Goal: Transaction & Acquisition: Purchase product/service

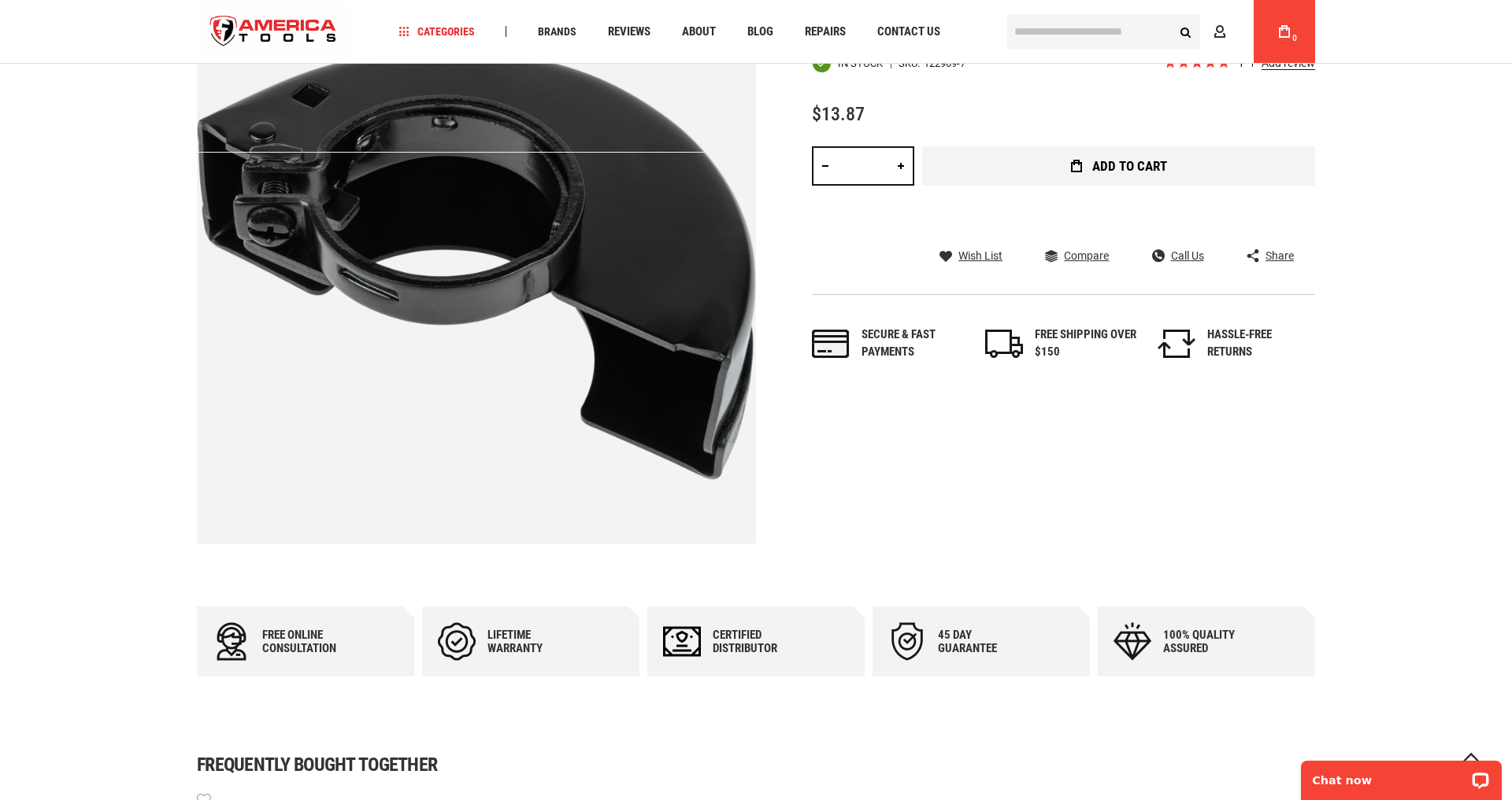
scroll to position [232, 0]
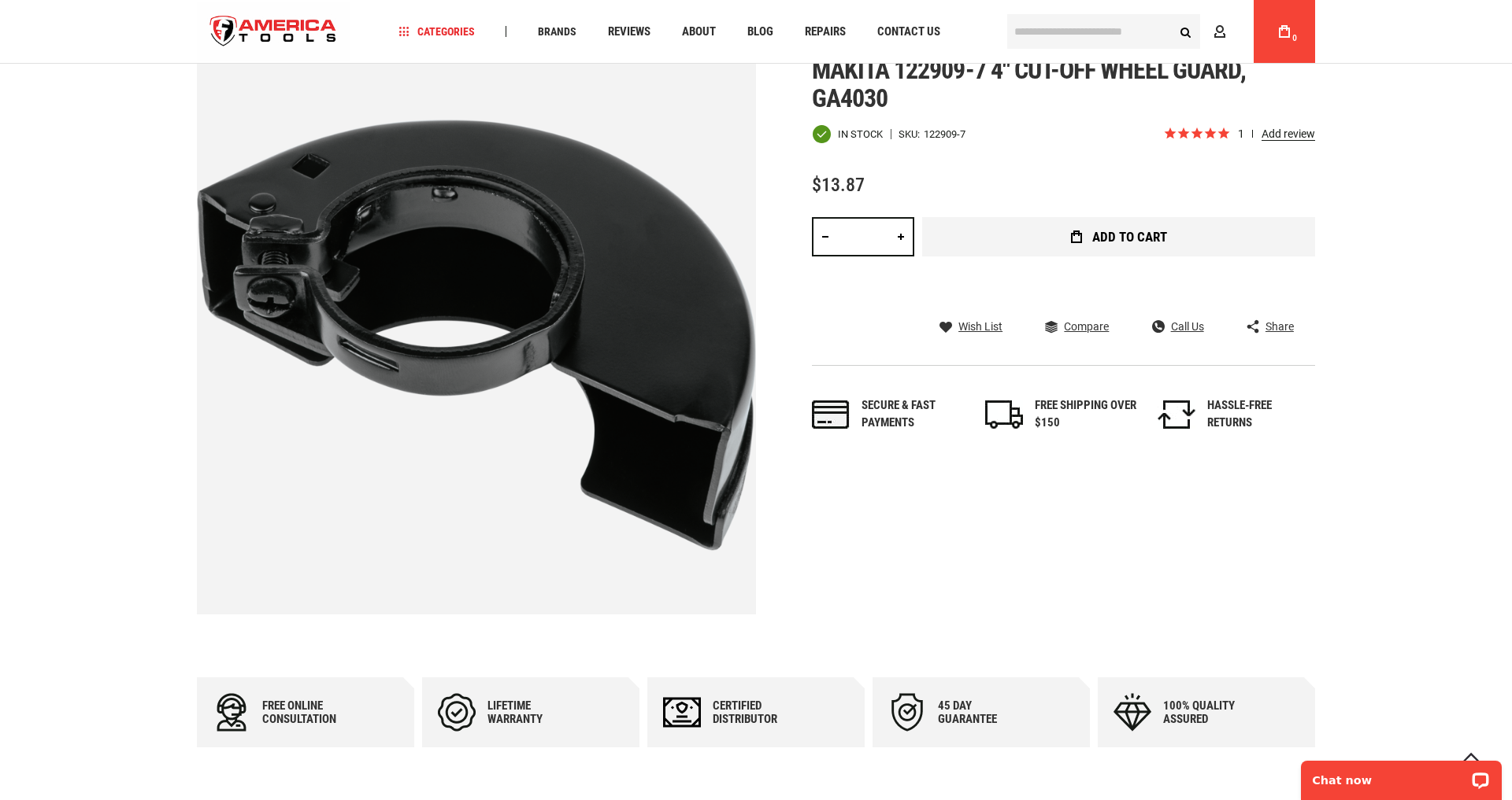
click at [1092, 234] on span "Add to Cart" at bounding box center [1130, 237] width 75 height 14
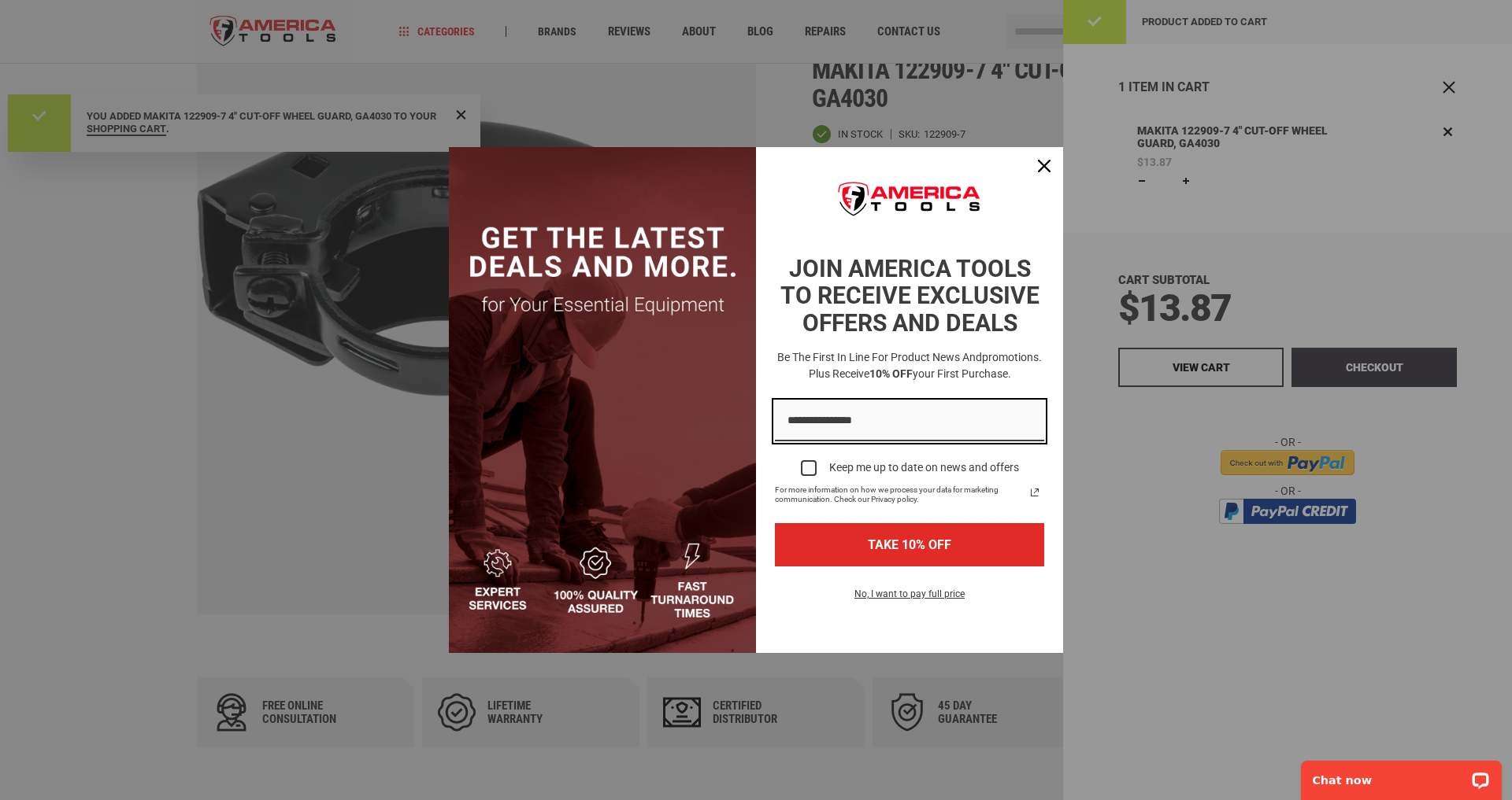
scroll to position [0, 0]
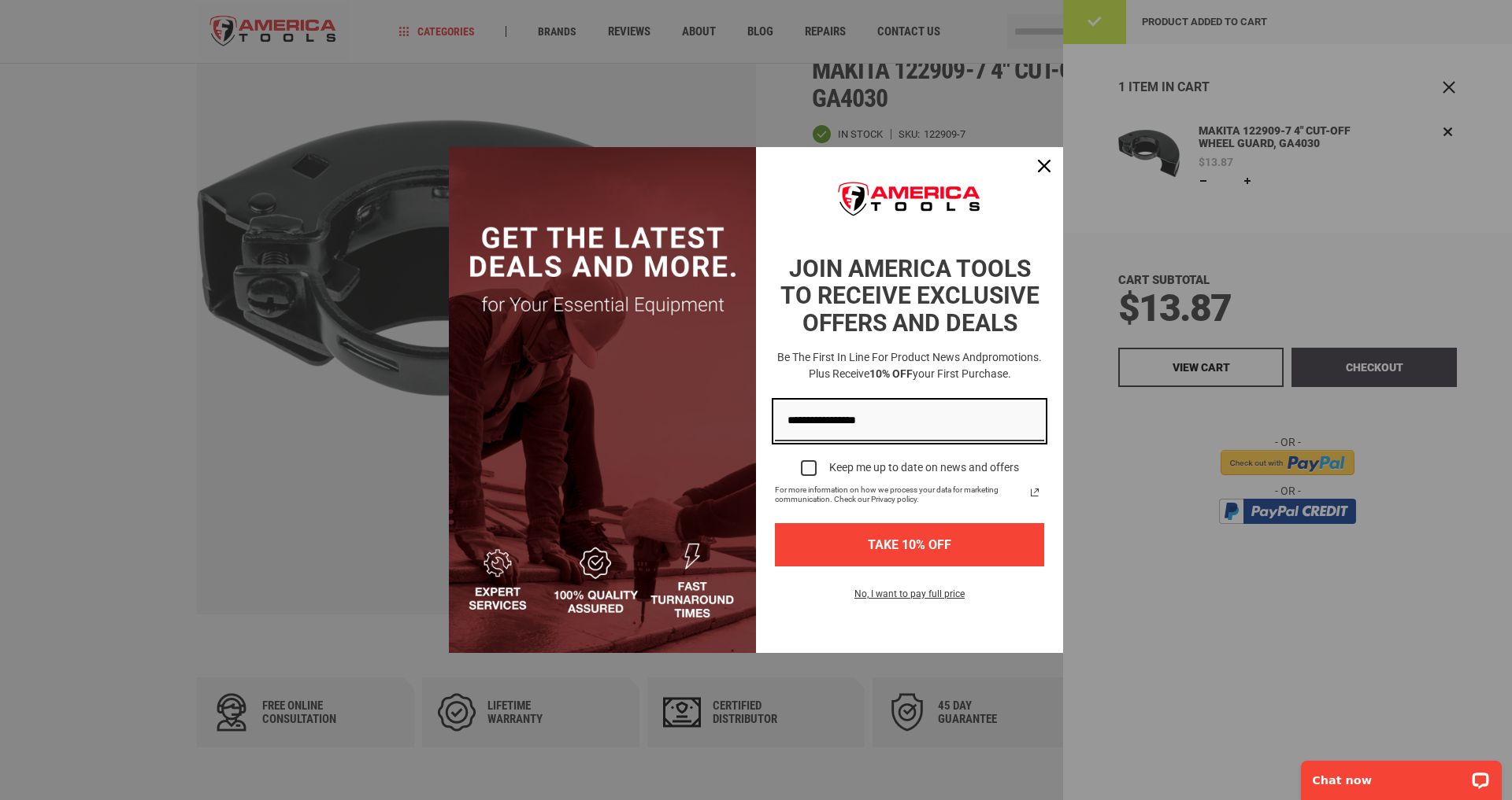
type input "**********"
click at [917, 544] on button "TAKE 10% OFF" at bounding box center [909, 545] width 269 height 44
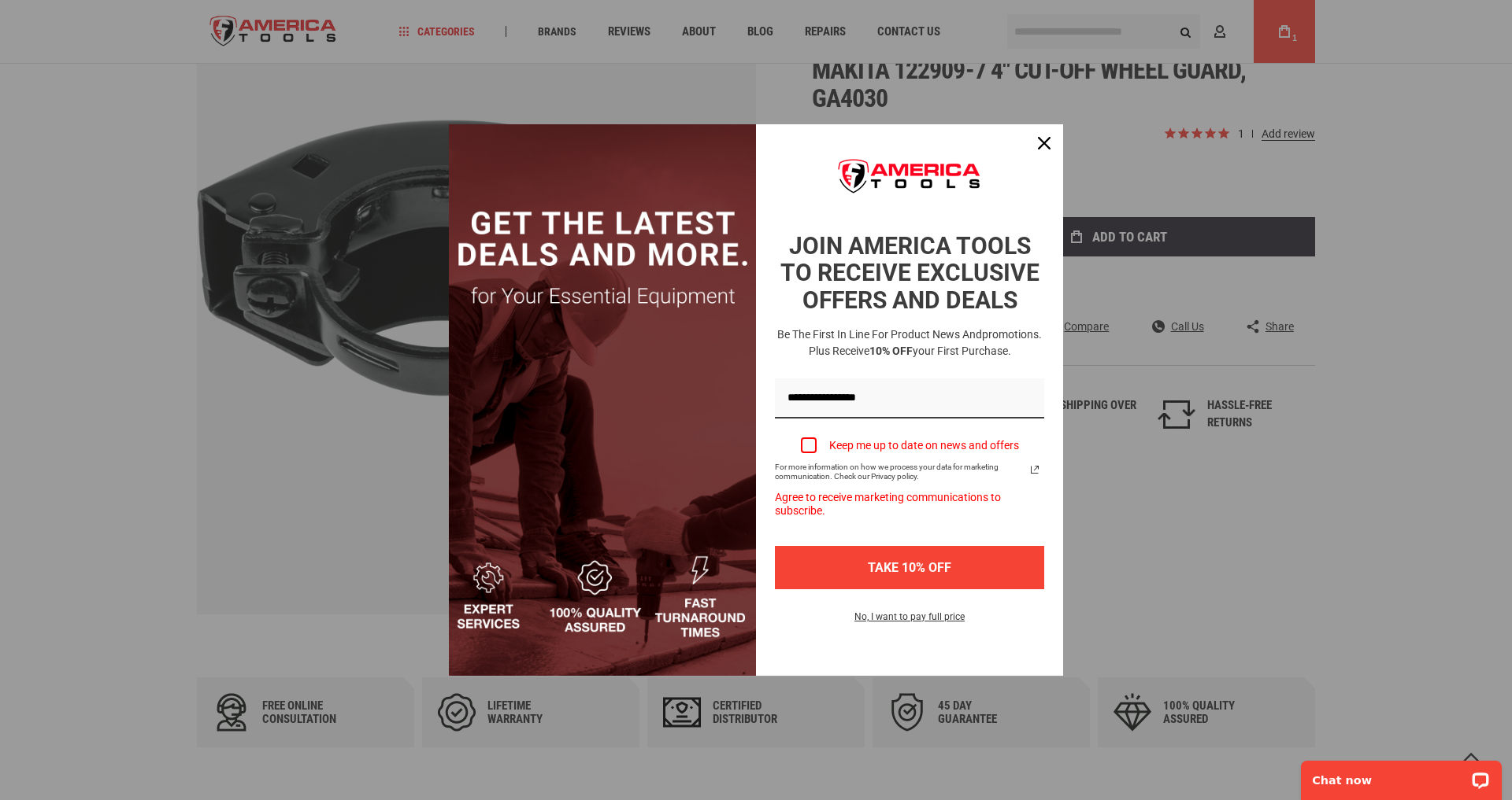
click at [903, 566] on button "TAKE 10% OFF" at bounding box center [909, 568] width 269 height 44
click at [812, 444] on div "Marketing offer form" at bounding box center [808, 444] width 15 height 15
click at [919, 566] on button "TAKE 10% OFF" at bounding box center [909, 568] width 269 height 44
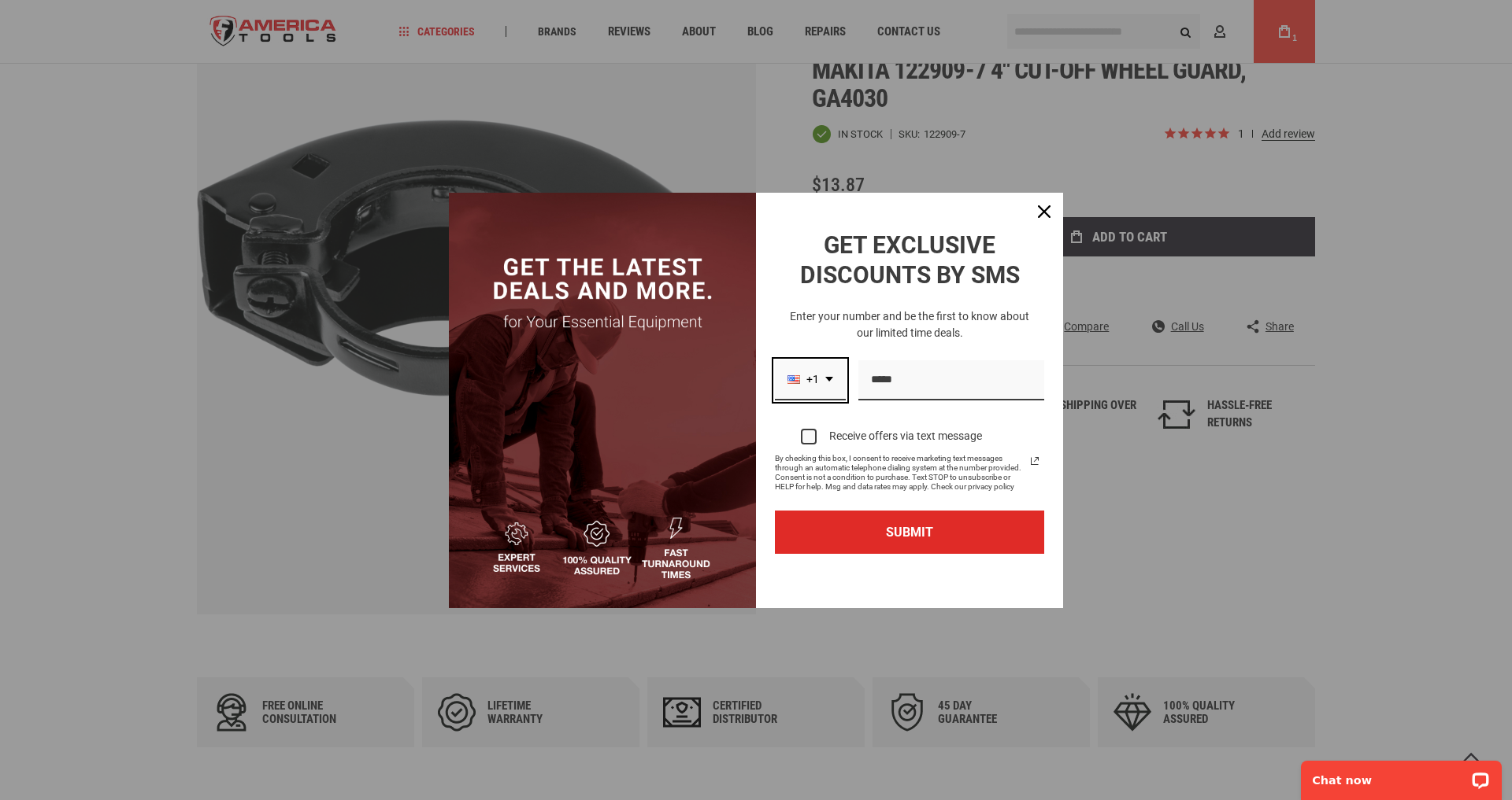
click at [830, 379] on icon "dropdown arrow" at bounding box center [830, 379] width 8 height 5
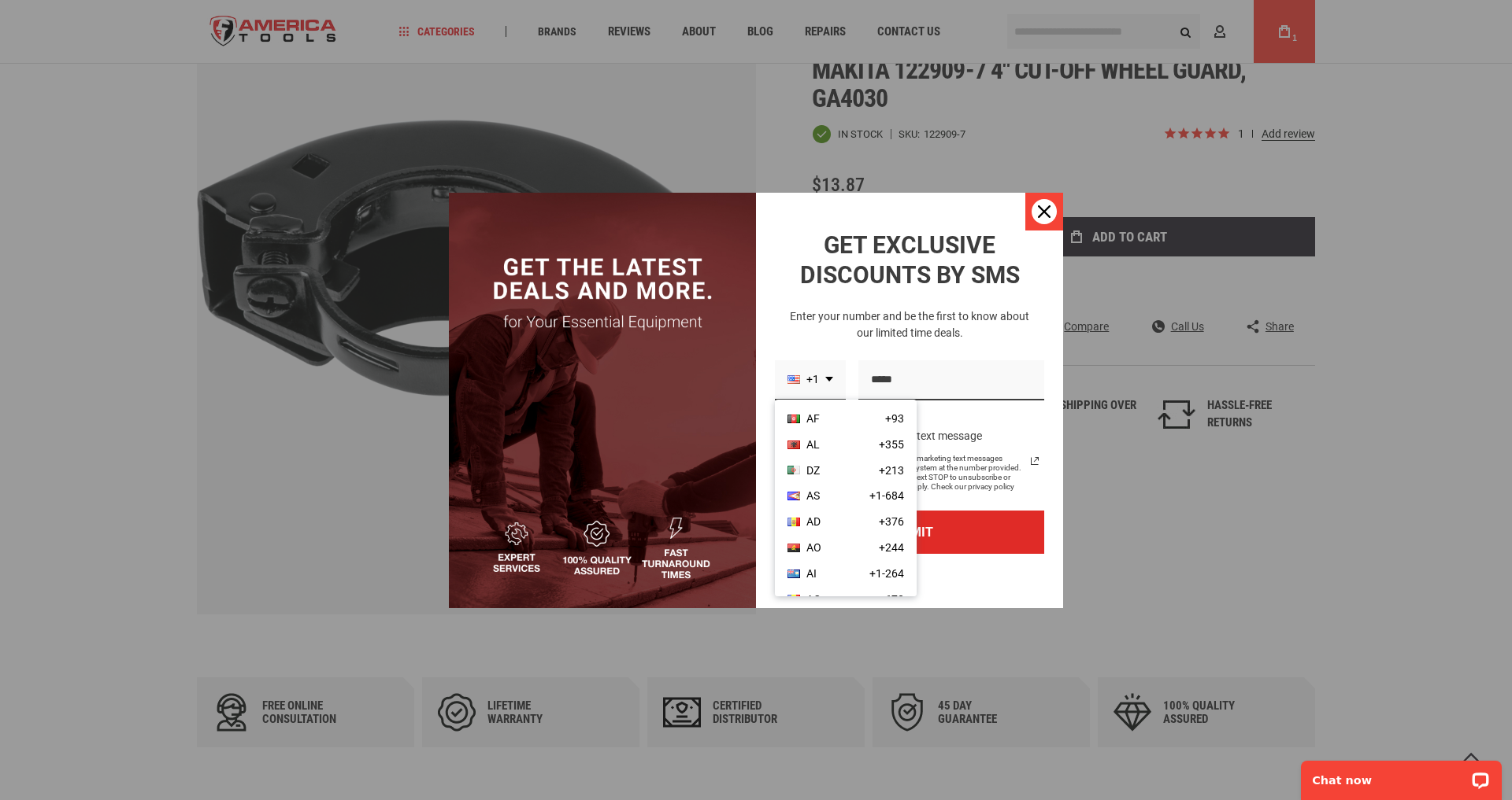
click at [1049, 205] on icon "close icon" at bounding box center [1045, 212] width 13 height 13
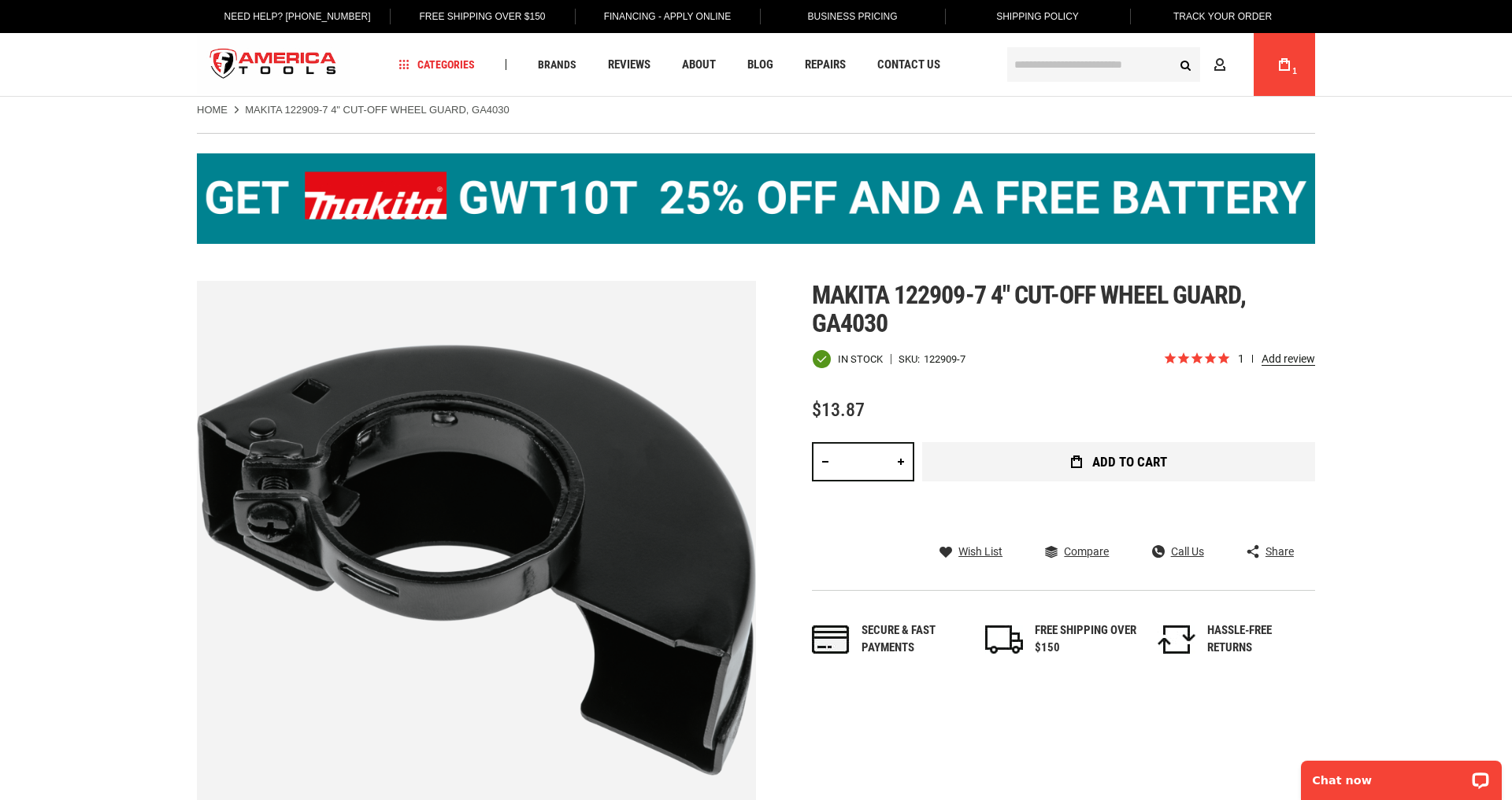
scroll to position [7, 0]
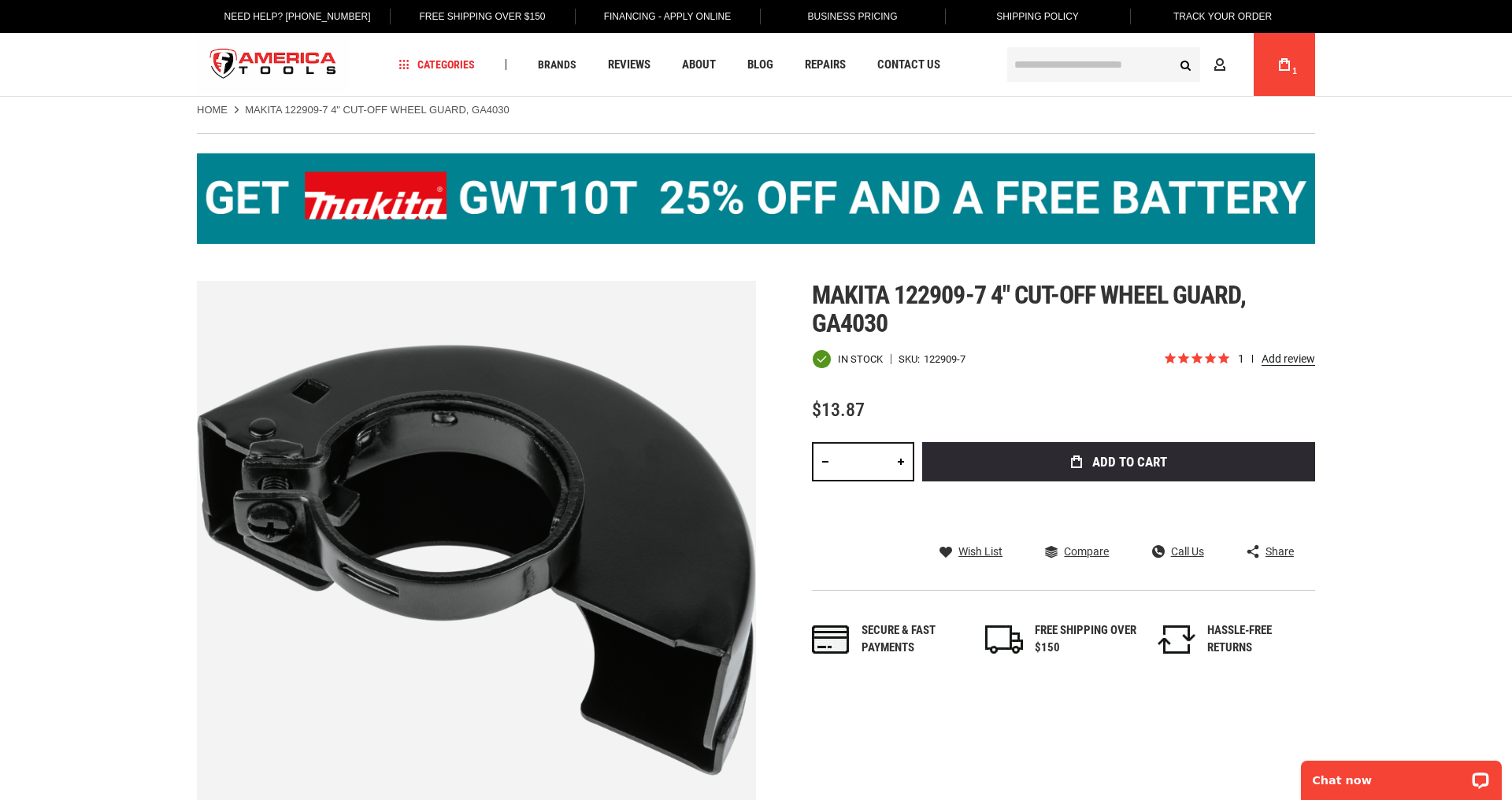
click at [1275, 61] on link "My Cart 1" at bounding box center [1284, 65] width 30 height 63
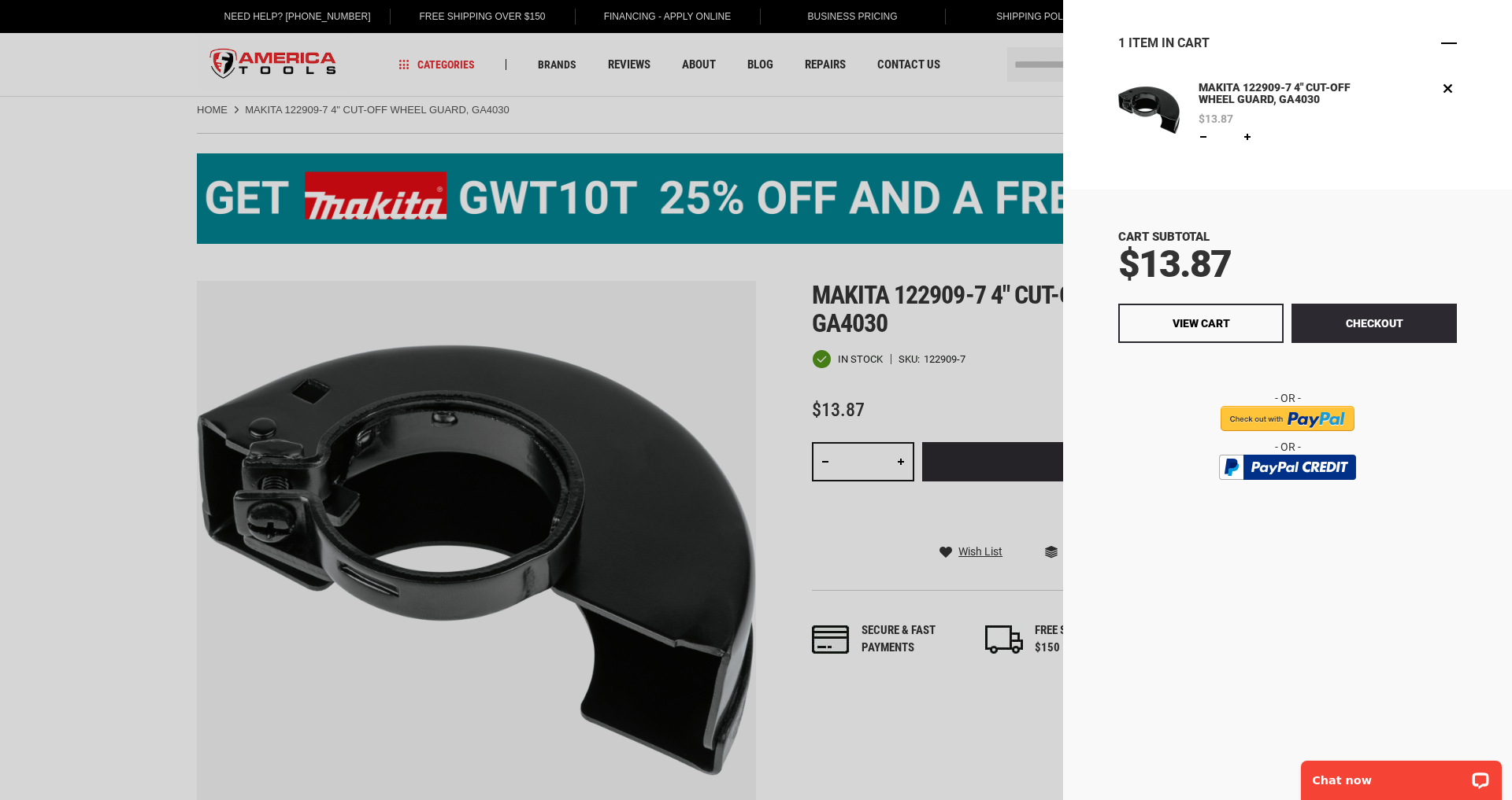
click at [1447, 41] on span "Close" at bounding box center [1448, 43] width 15 height 15
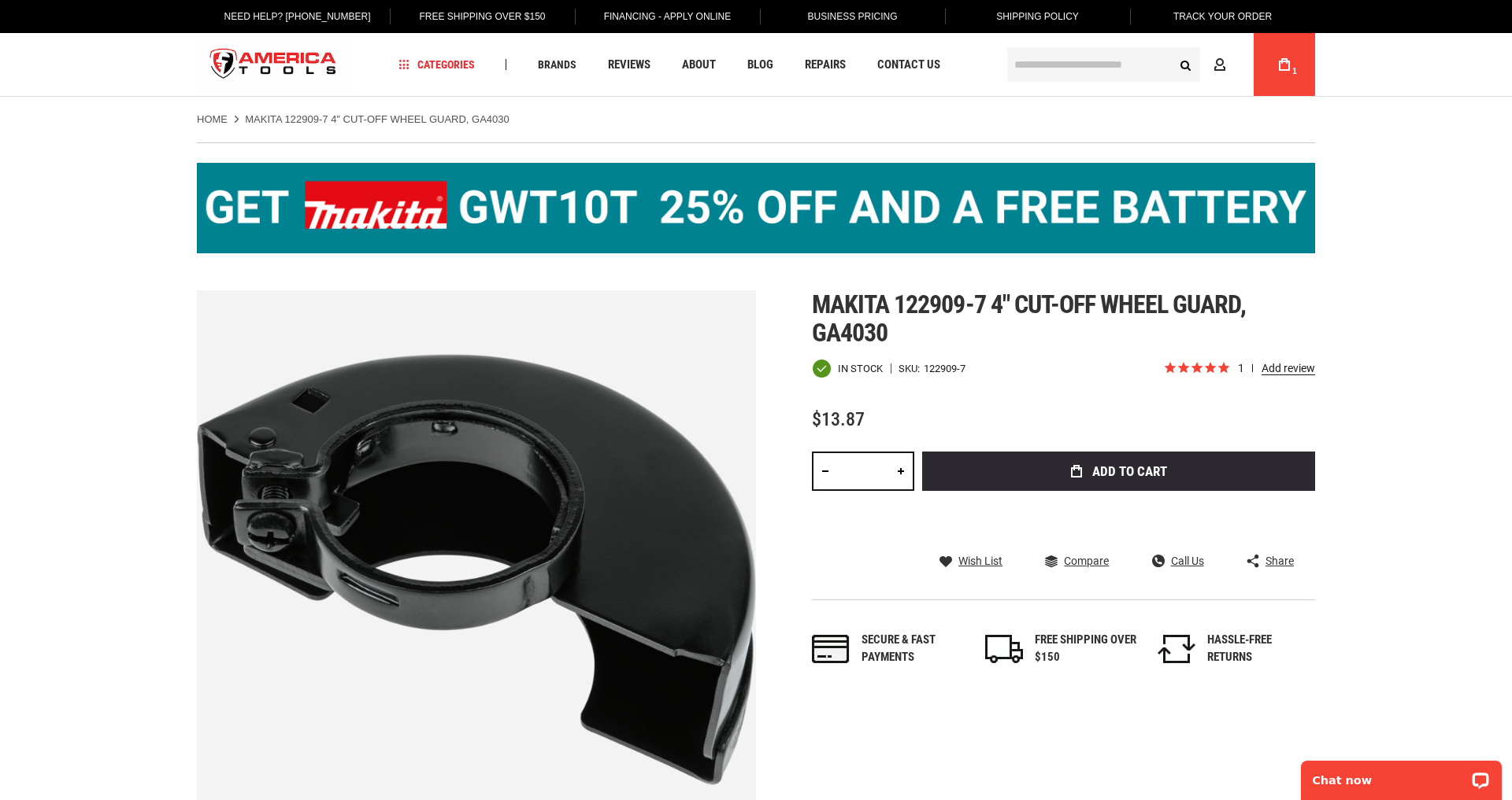
scroll to position [0, 0]
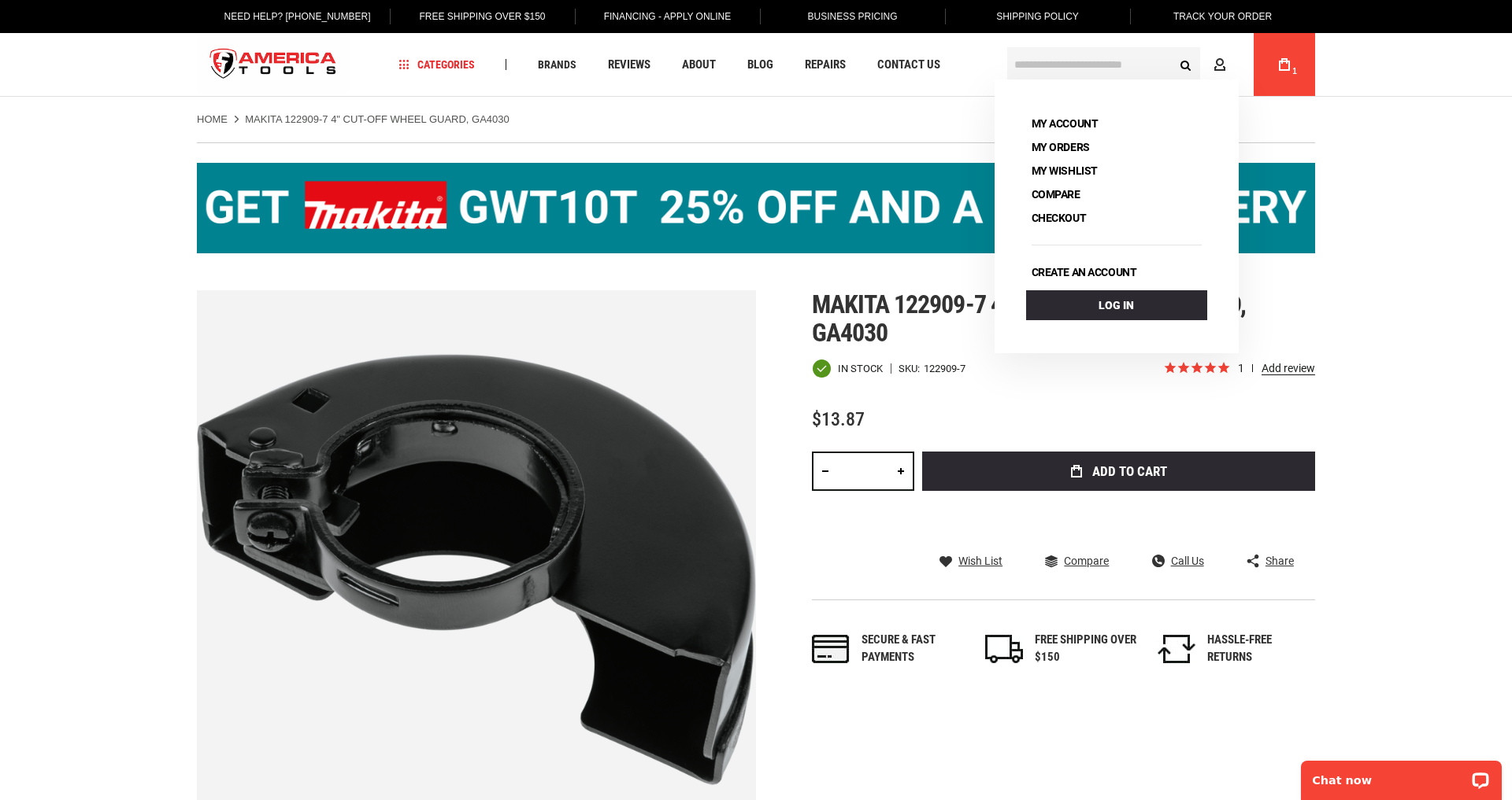
click at [1029, 61] on input "text" at bounding box center [1104, 64] width 193 height 35
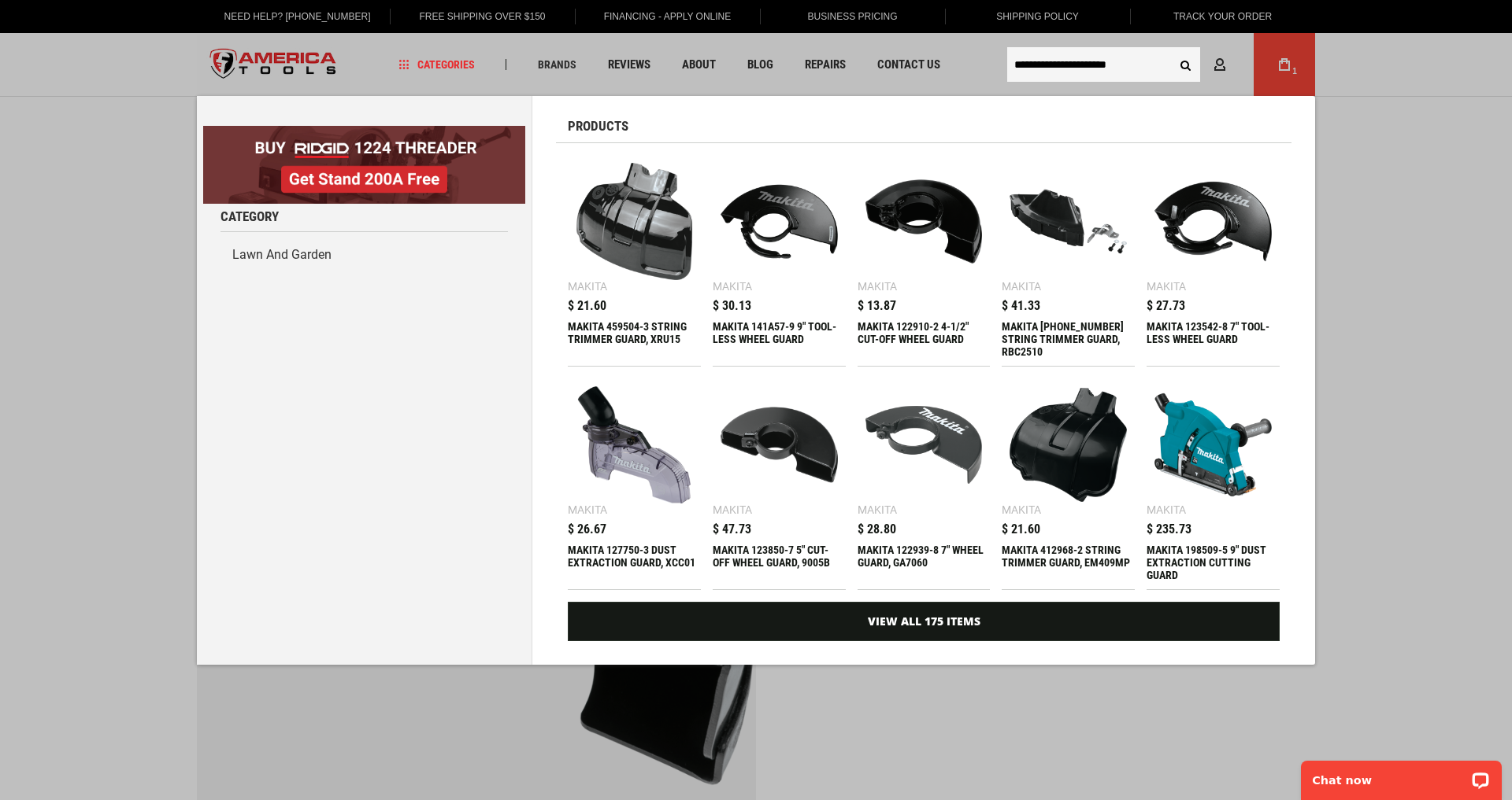
type input "**********"
click at [1185, 65] on button "Search" at bounding box center [1185, 64] width 30 height 30
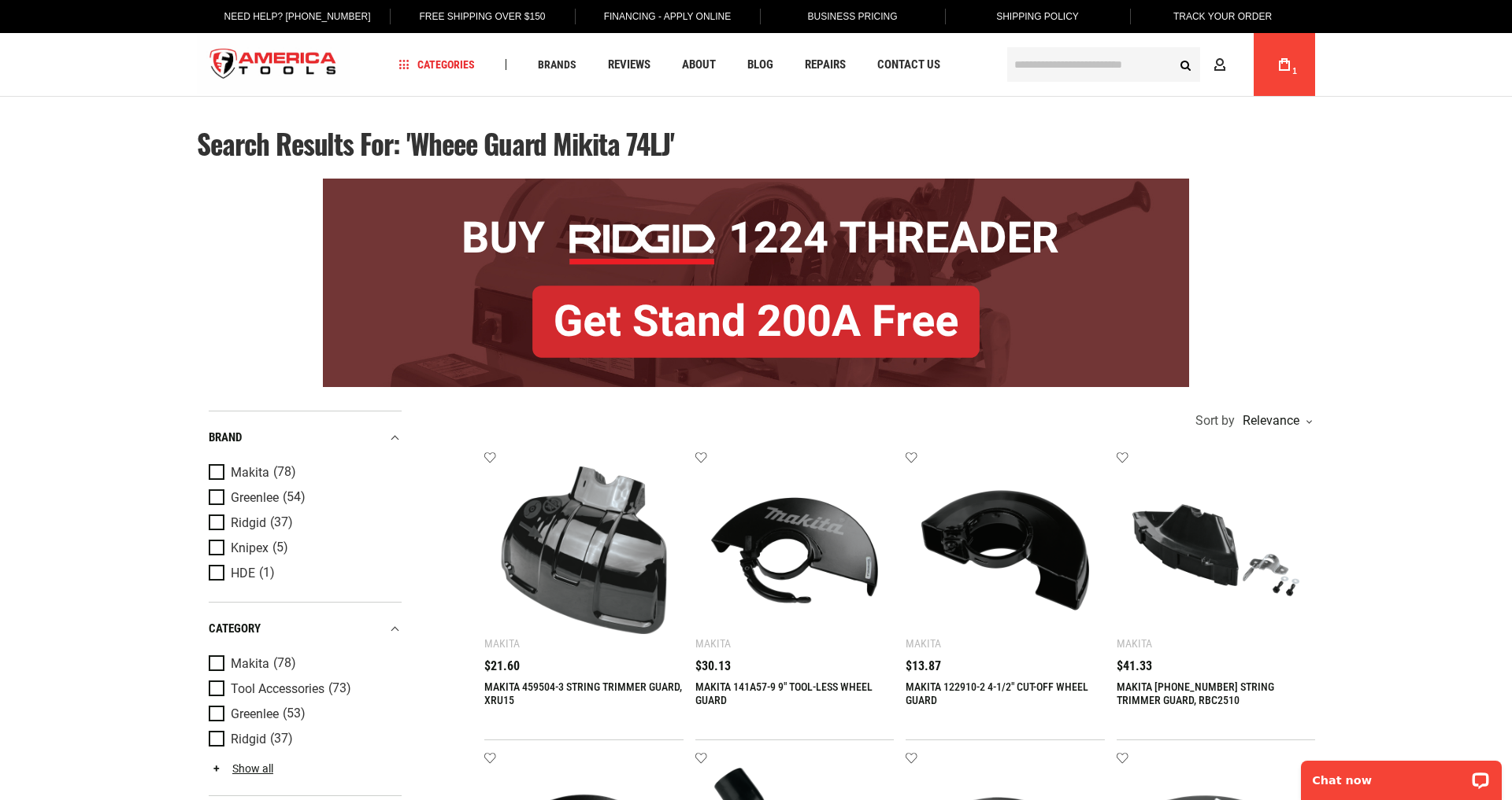
click at [1055, 68] on input "text" at bounding box center [1104, 64] width 193 height 35
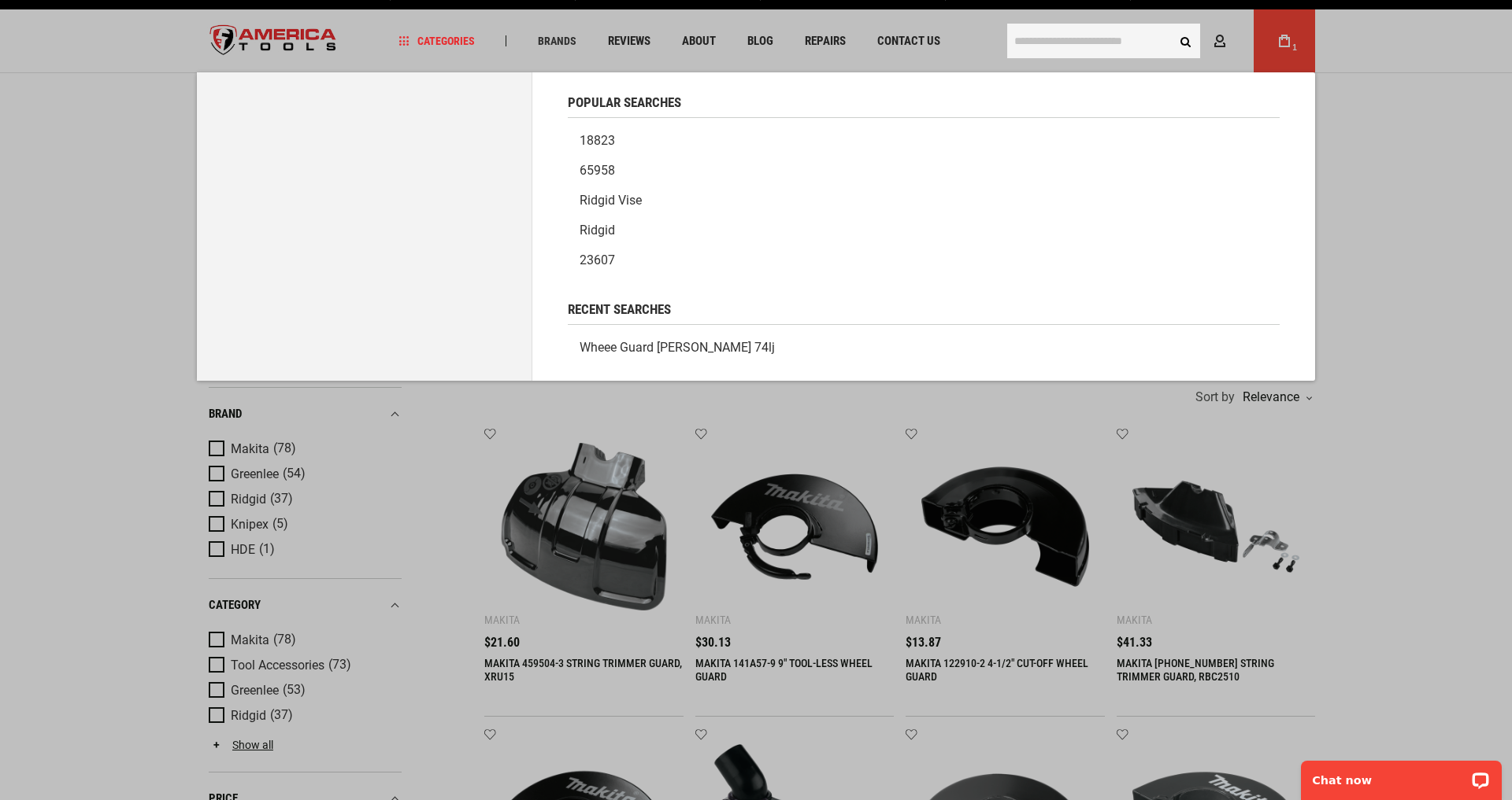
scroll to position [25, 0]
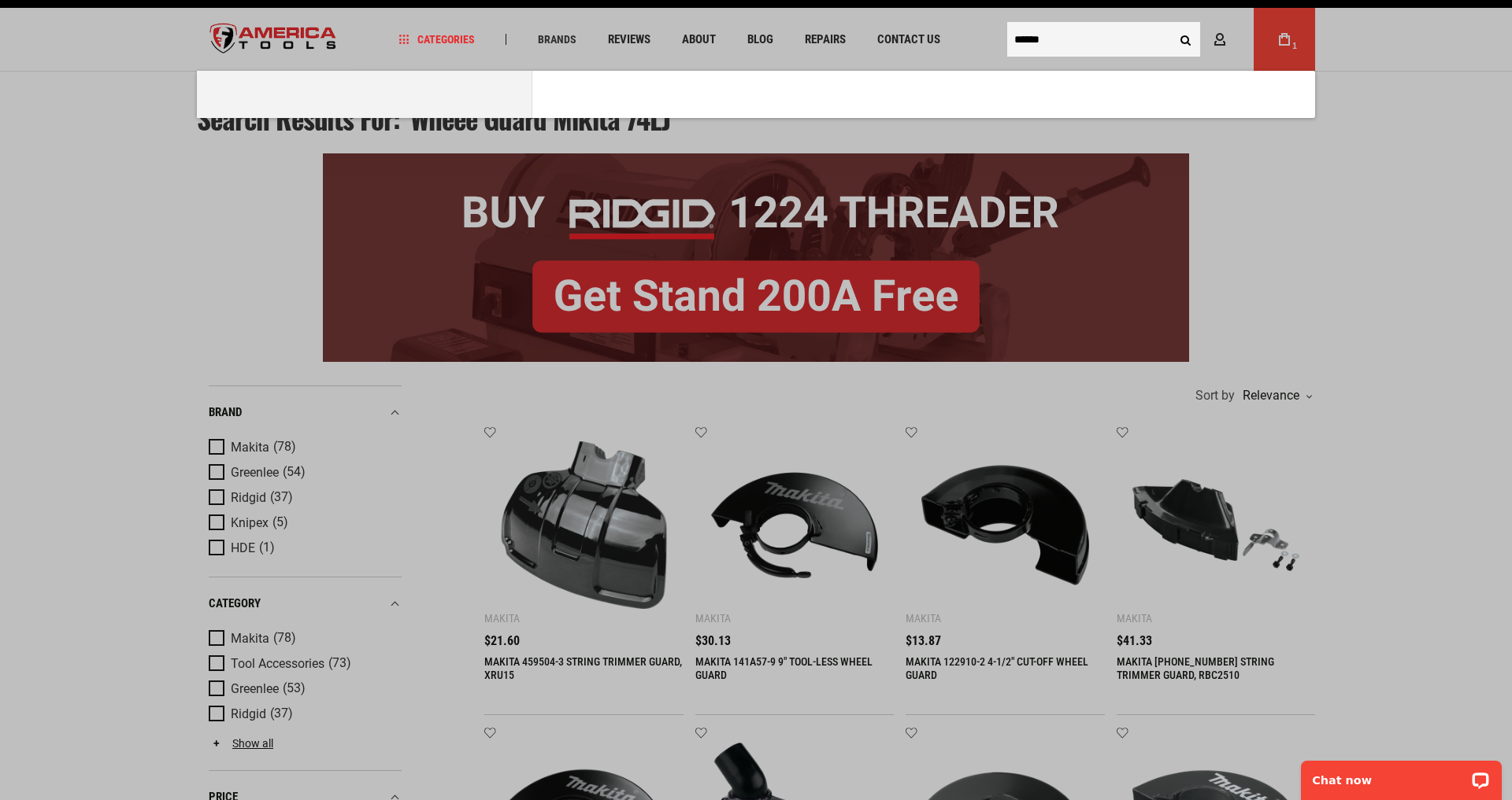
type input "******"
click at [1185, 40] on button "Search" at bounding box center [1185, 39] width 30 height 30
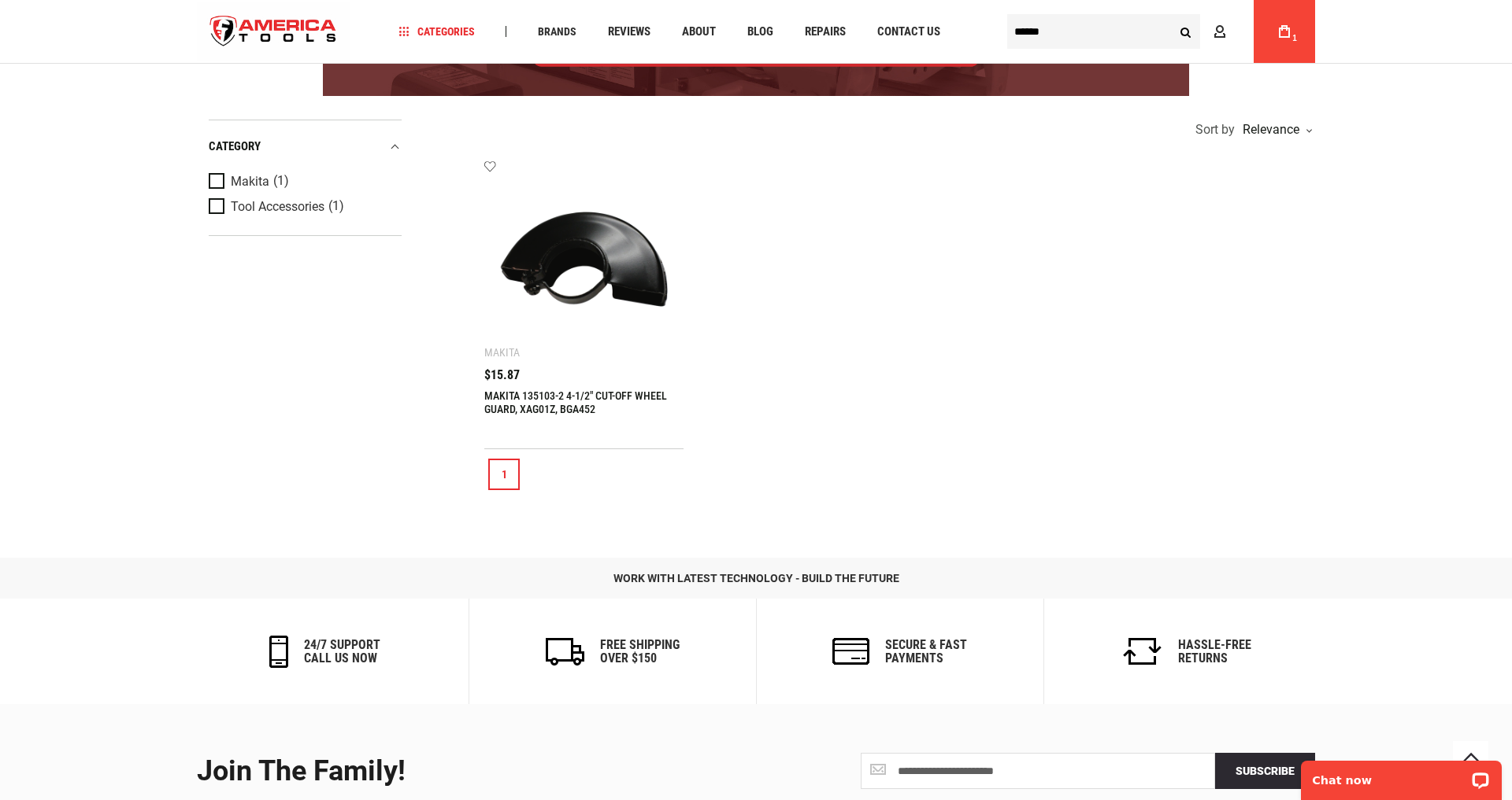
click at [577, 392] on link "MAKITA 135103-2 4-1/2" CUT-OFF WHEEL GUARD, XAG01Z, BGA452" at bounding box center [576, 402] width 183 height 26
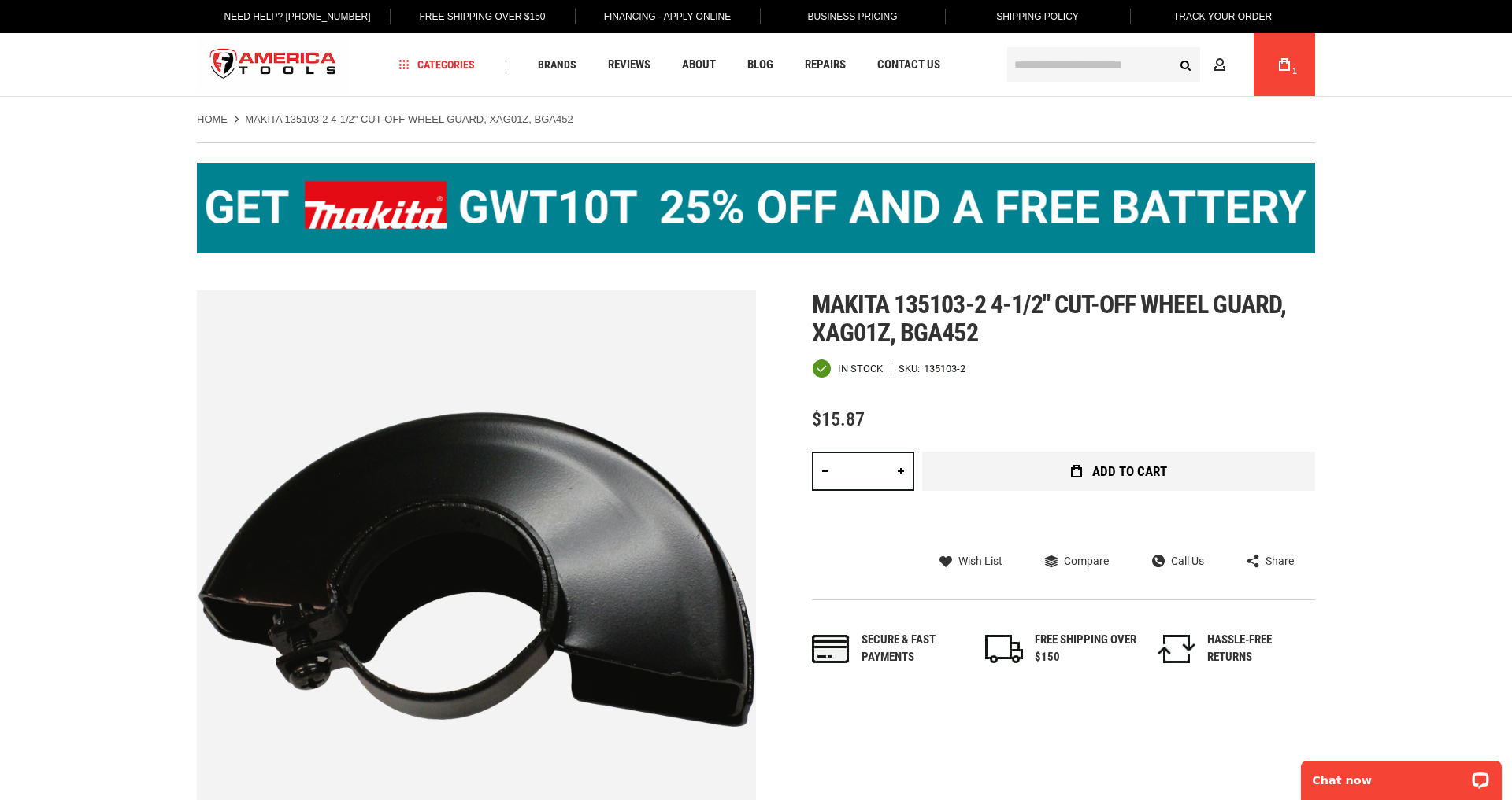
click at [1139, 474] on span "Add to Cart" at bounding box center [1130, 472] width 75 height 14
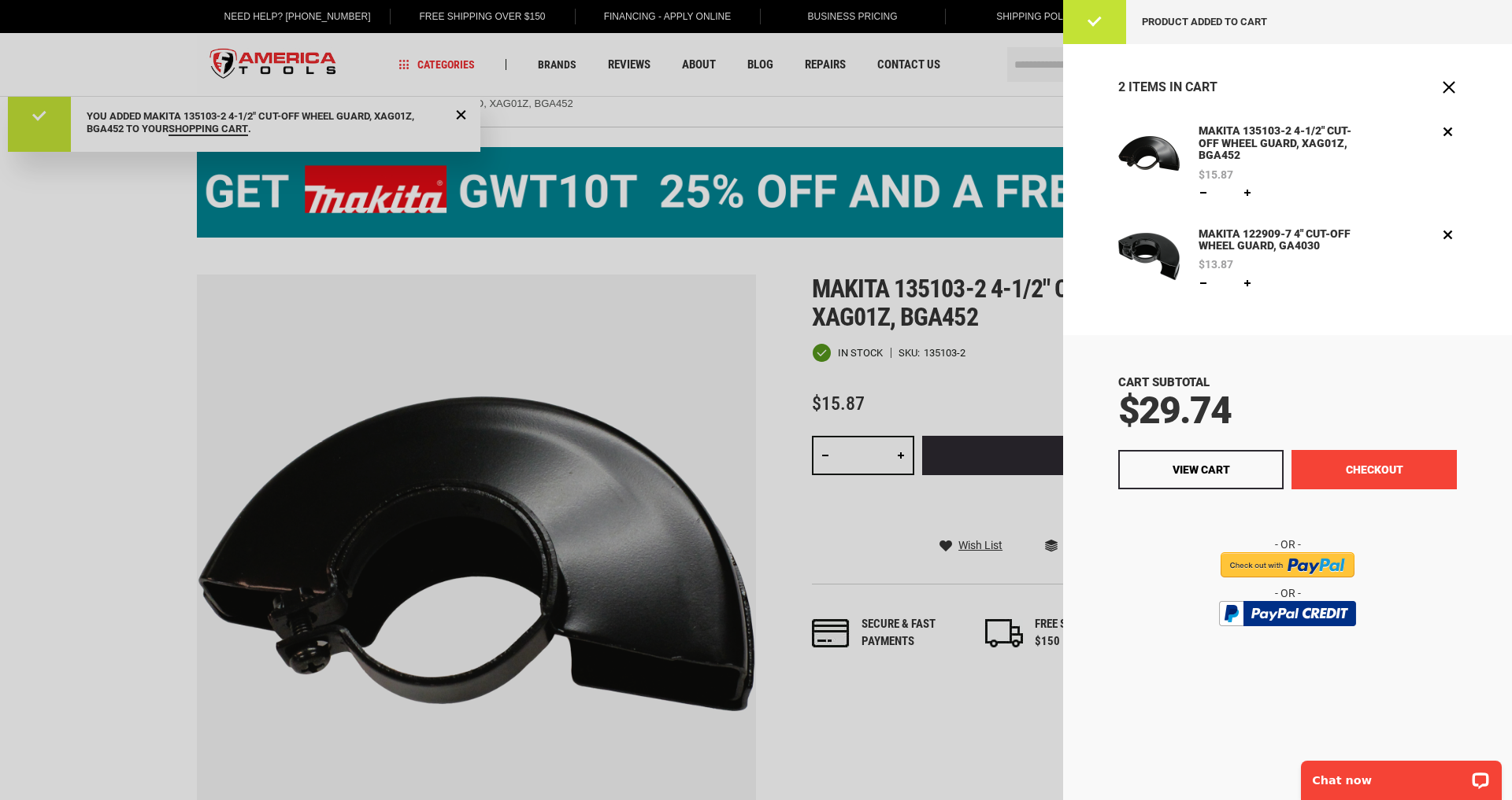
scroll to position [16, 0]
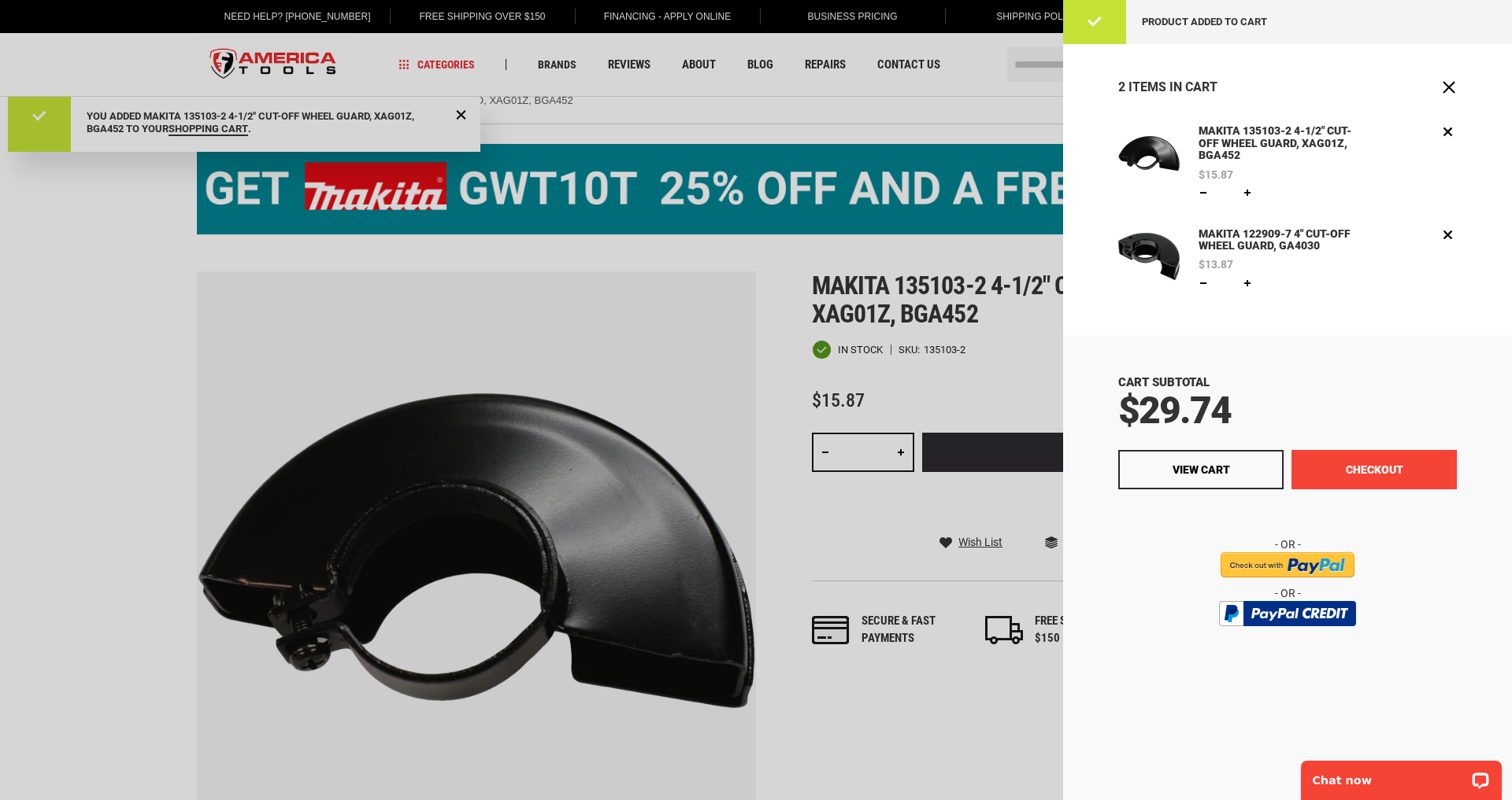
click at [1363, 466] on button "Checkout" at bounding box center [1374, 469] width 166 height 40
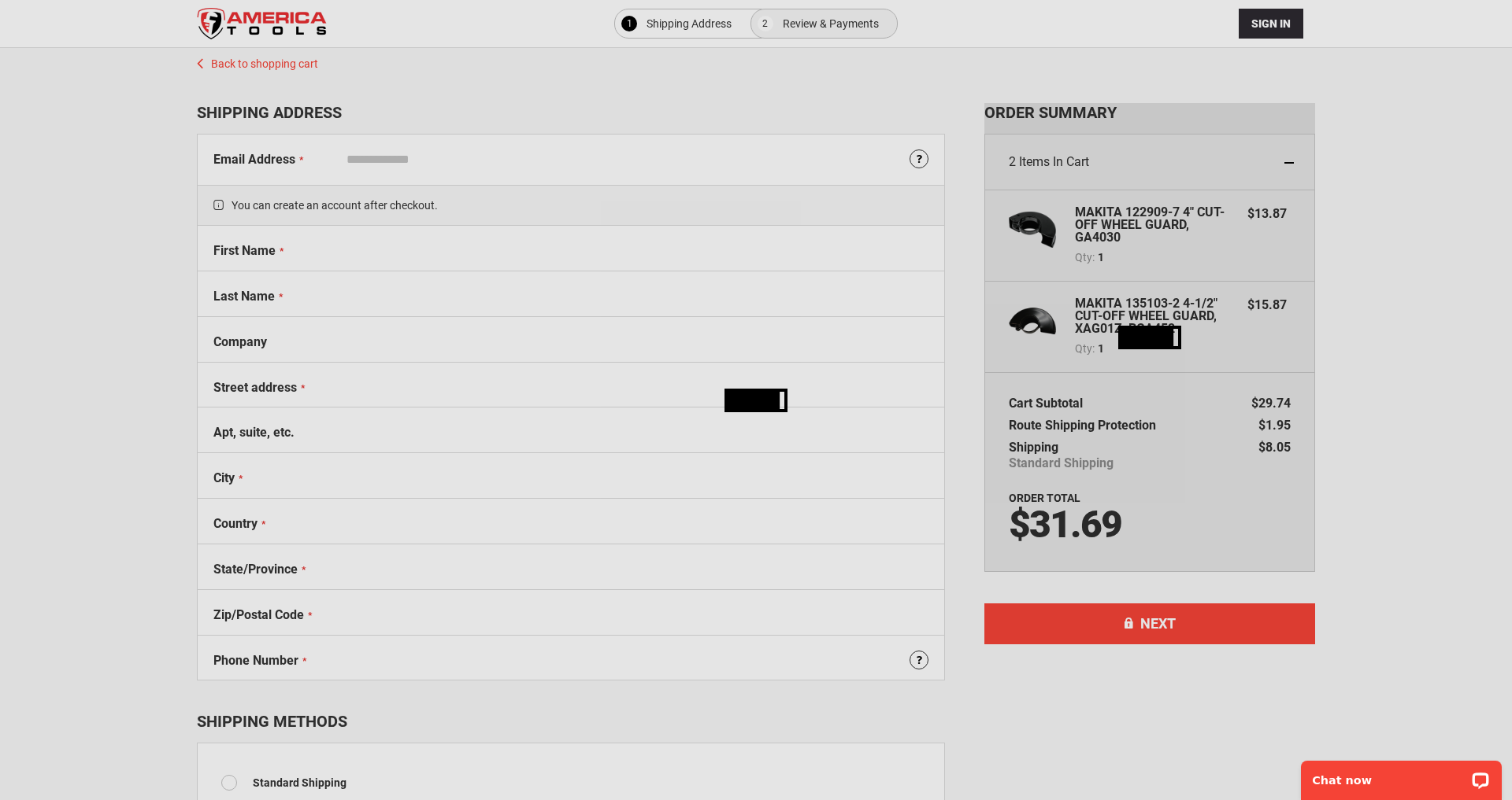
select select "**"
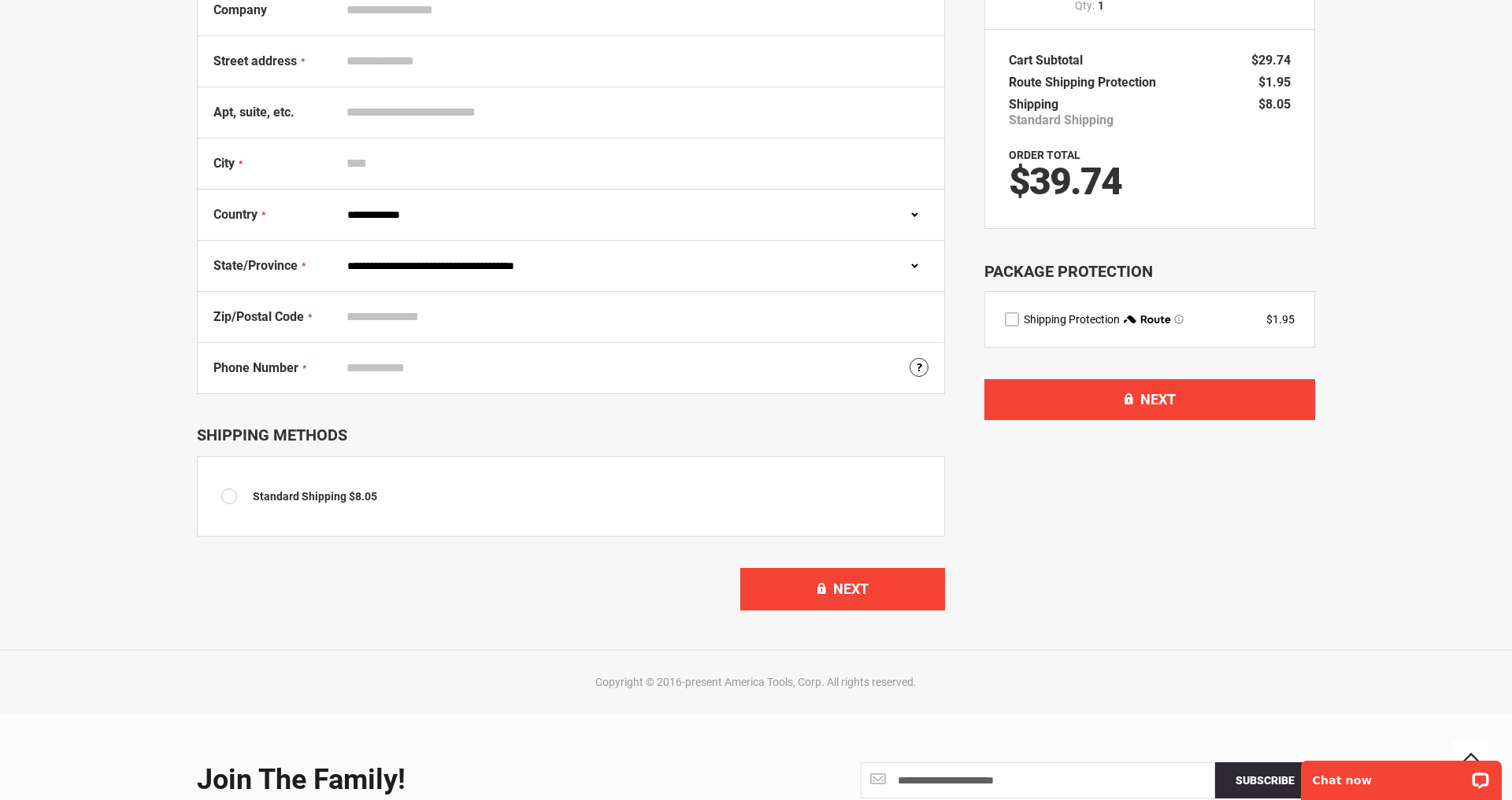
scroll to position [346, 0]
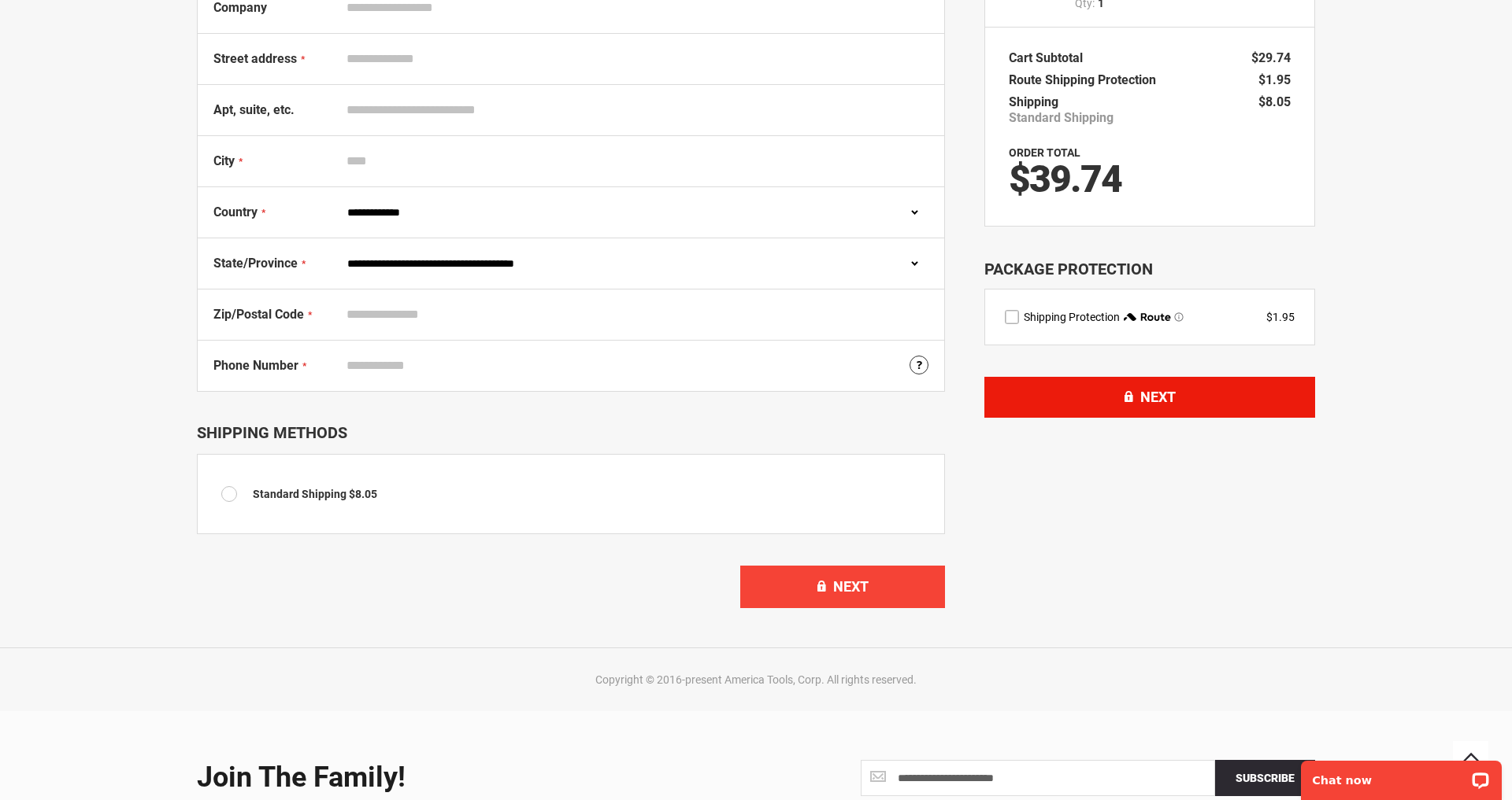
click at [1137, 398] on button "Next" at bounding box center [1149, 397] width 331 height 41
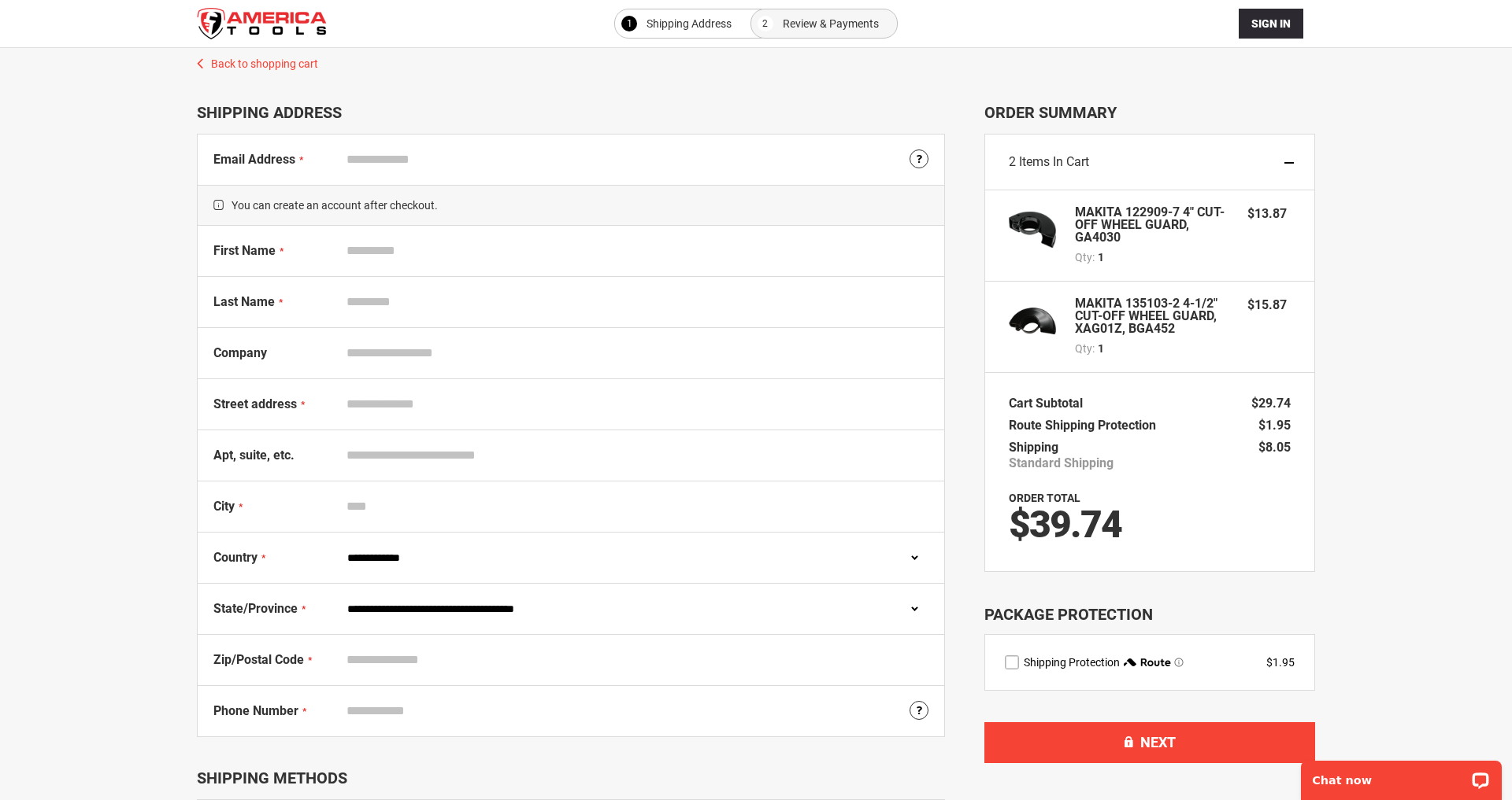
scroll to position [0, 0]
type input "**********"
click at [363, 254] on input "First Name" at bounding box center [634, 251] width 589 height 30
type input "********"
type input "******"
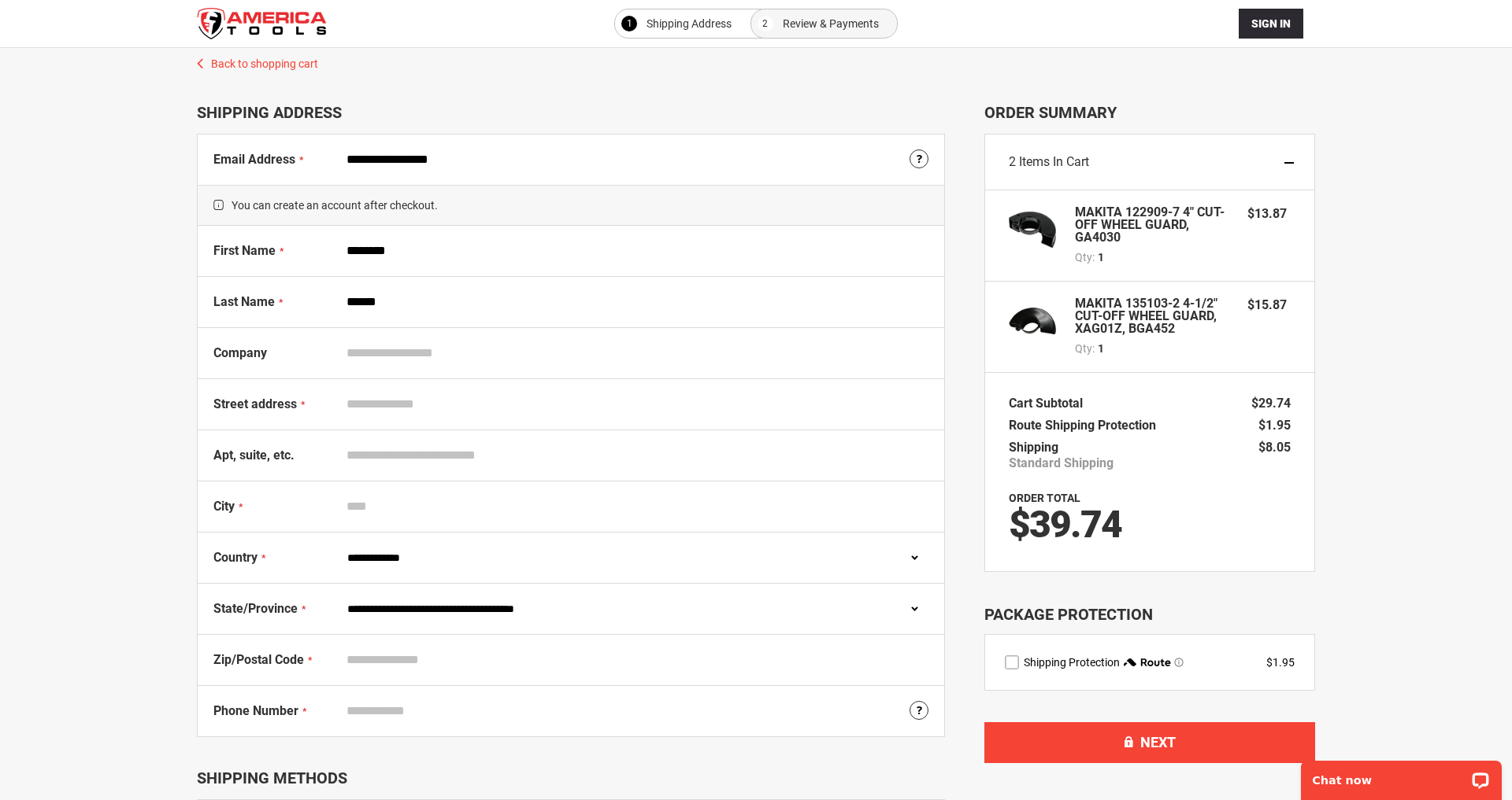
scroll to position [7, 0]
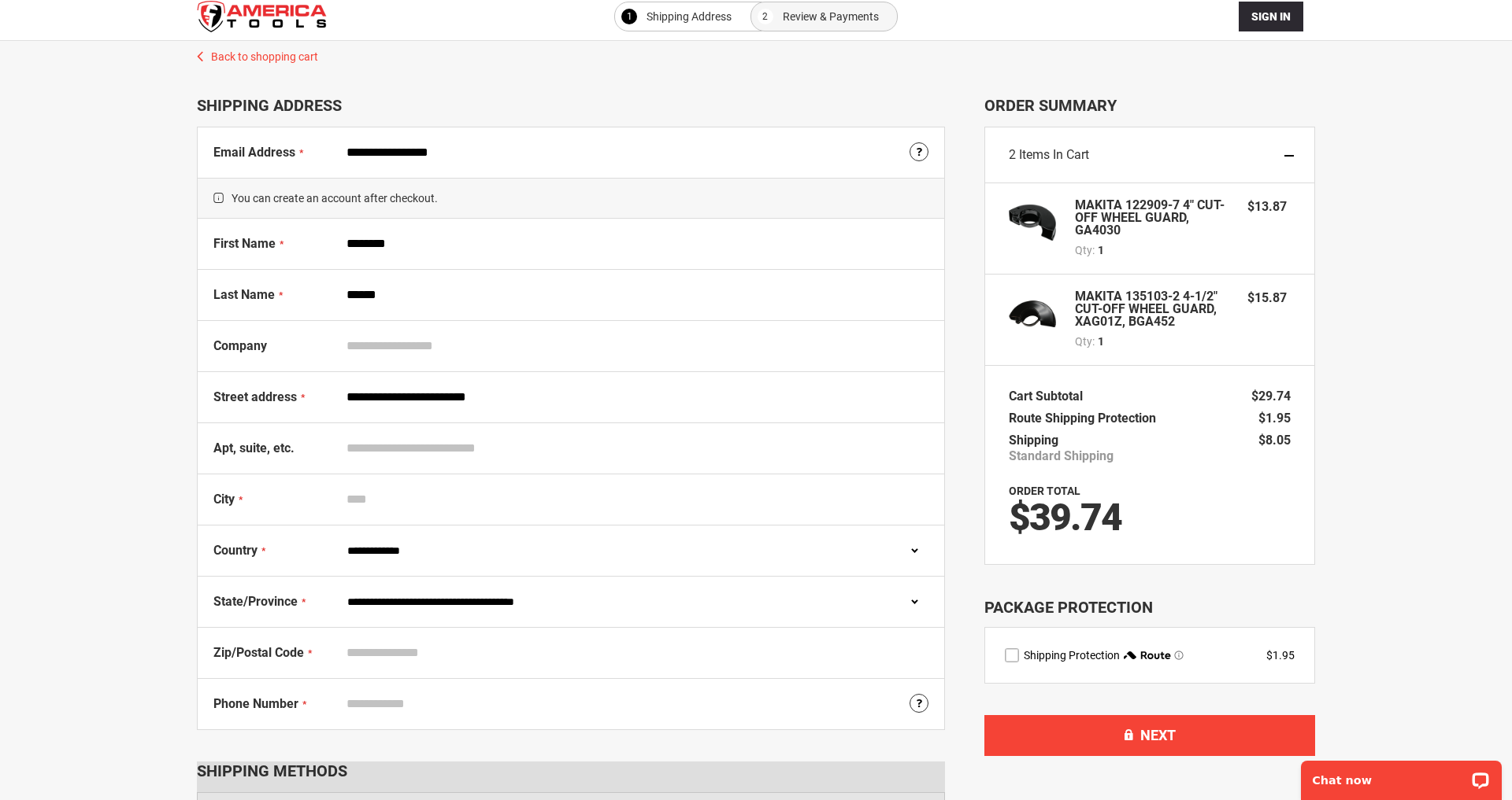
type input "**********"
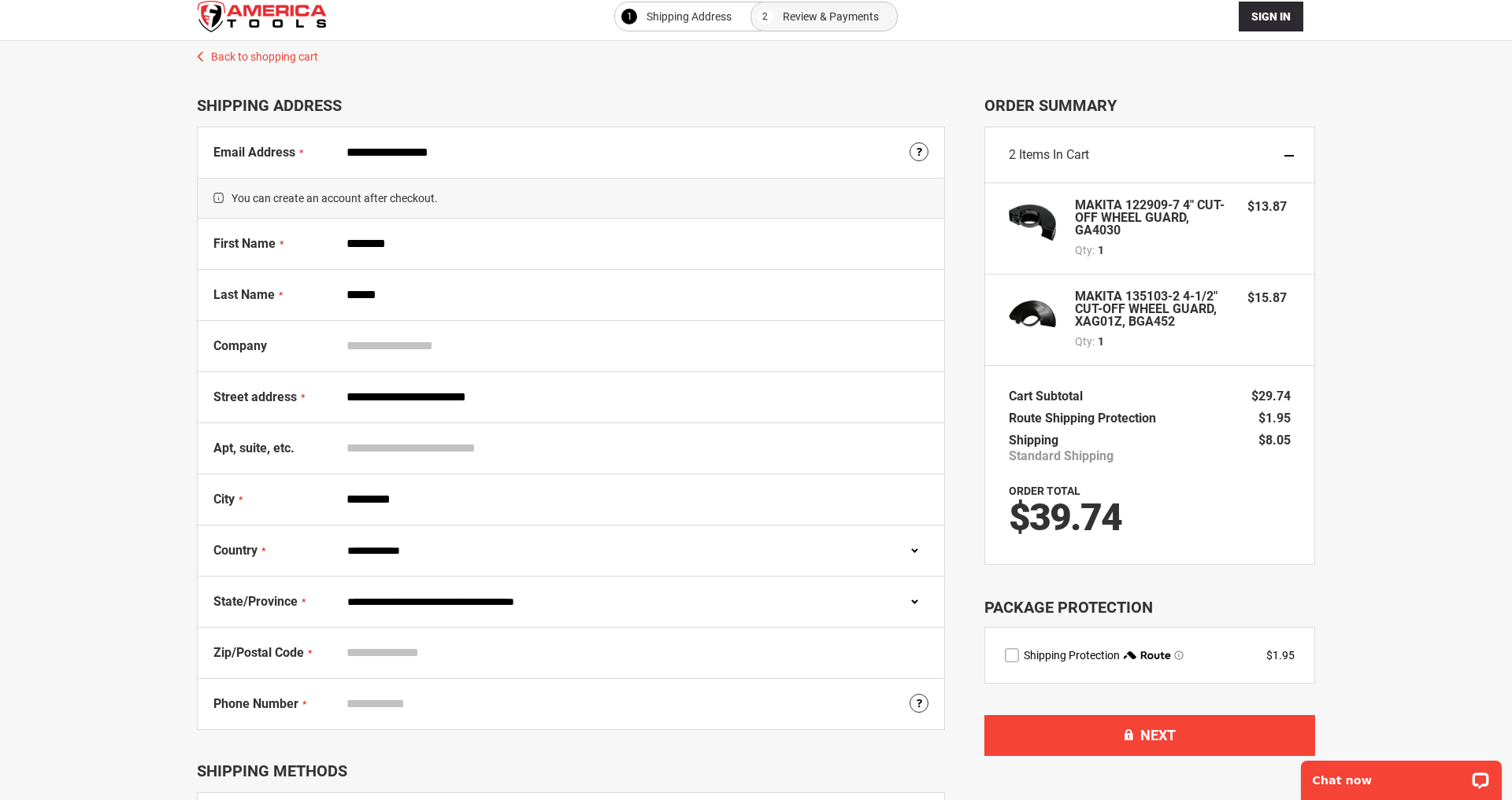
type input "*********"
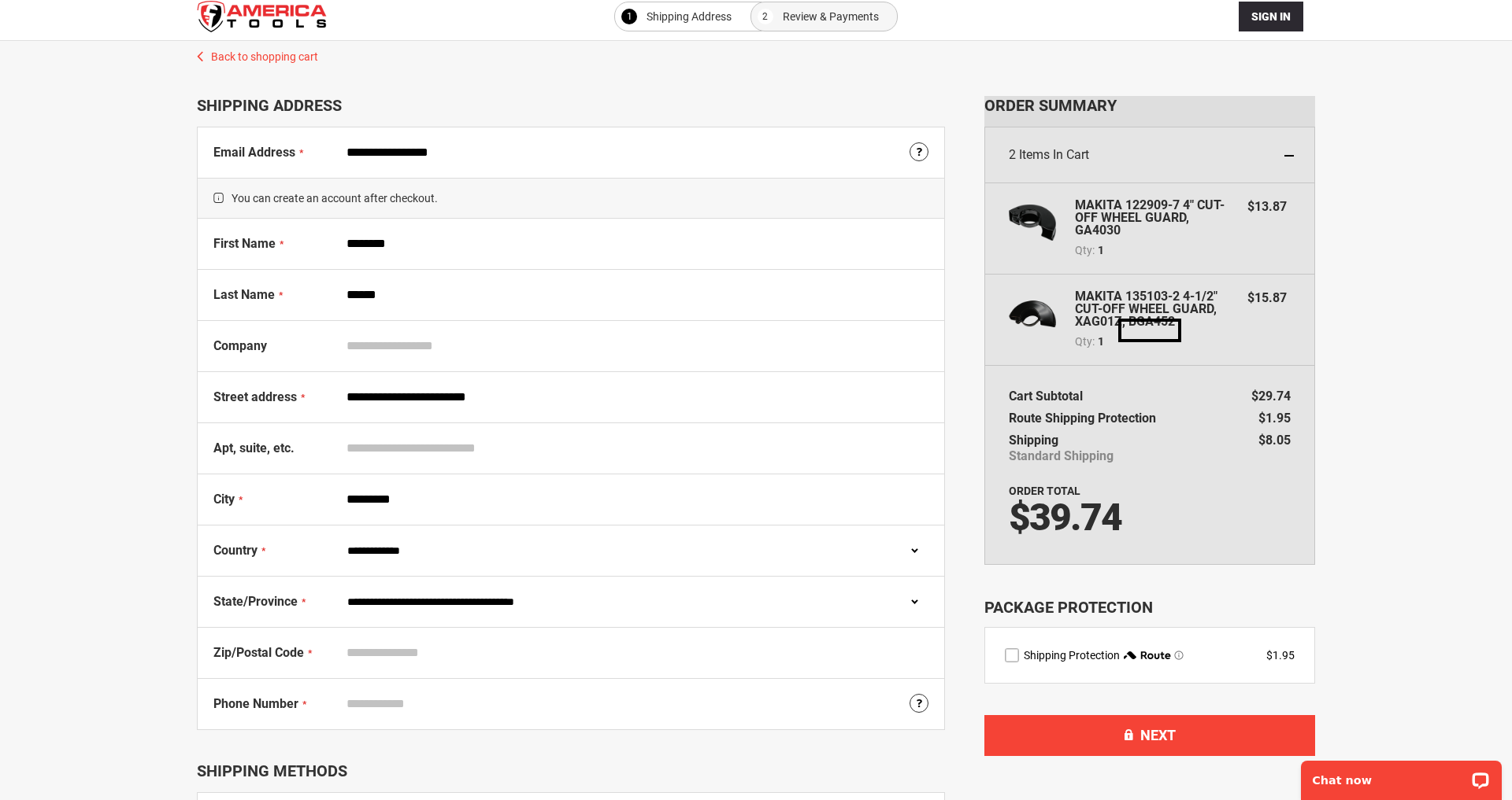
select select "**"
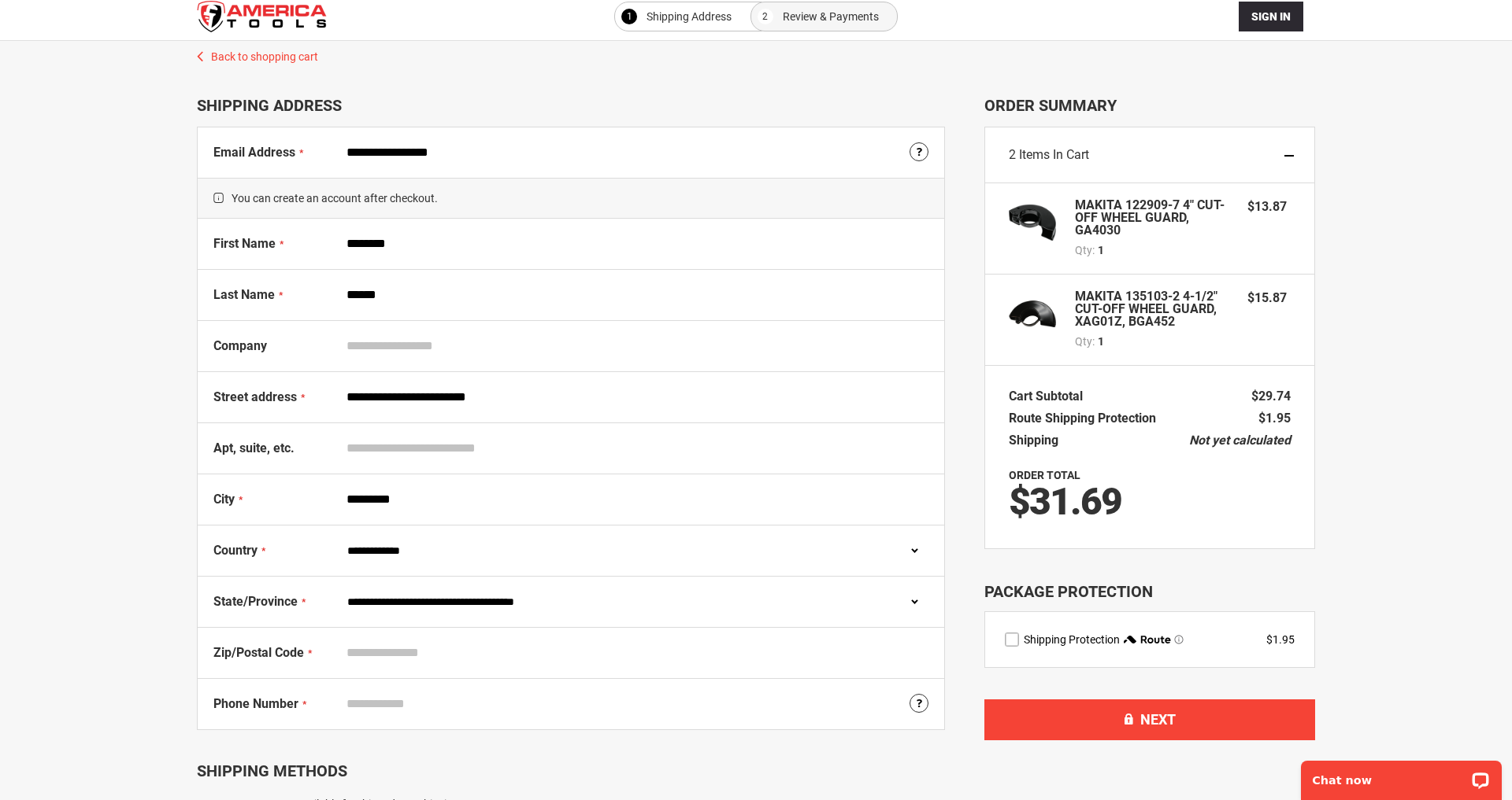
select select "**"
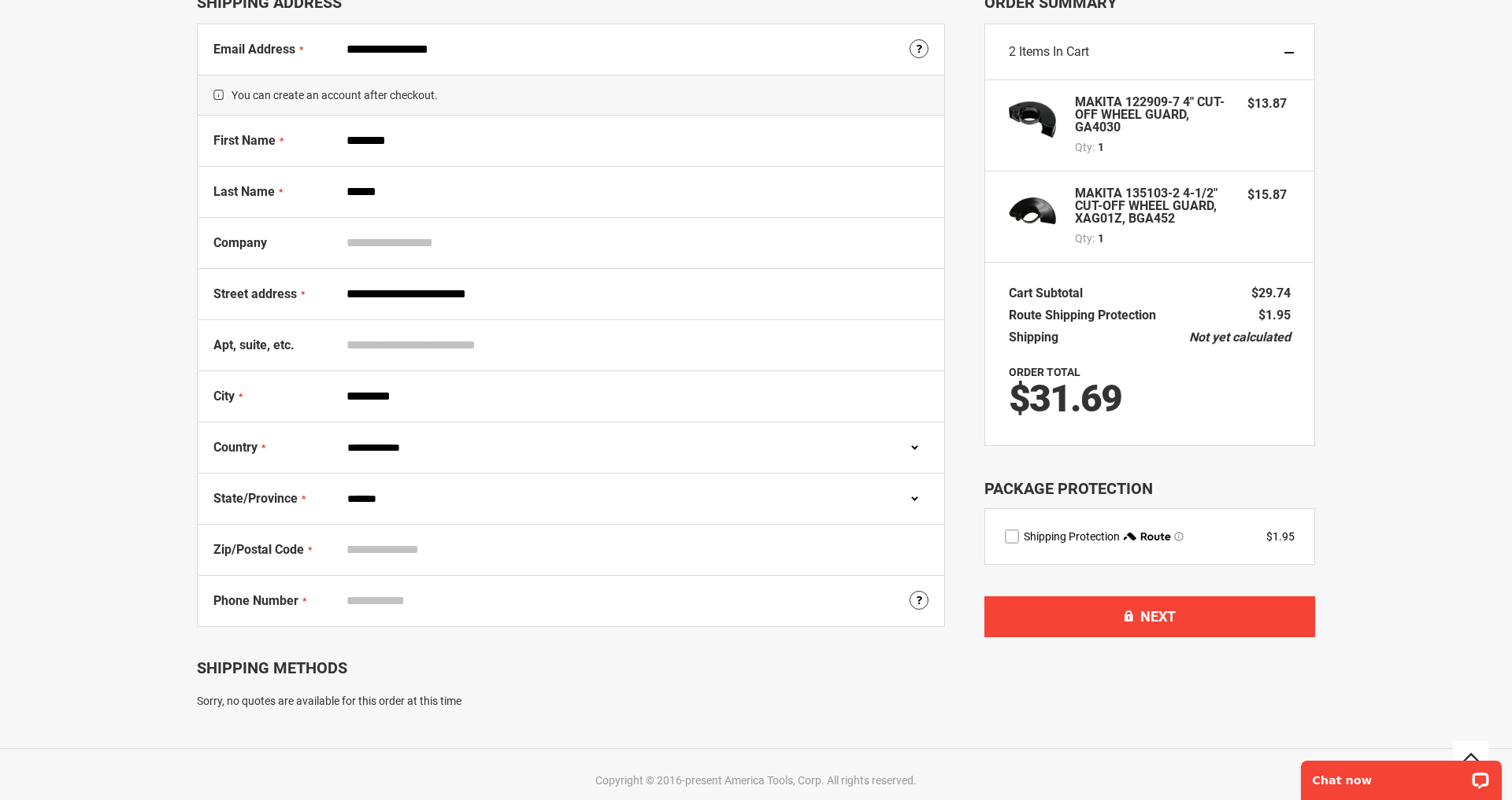
scroll to position [113, 0]
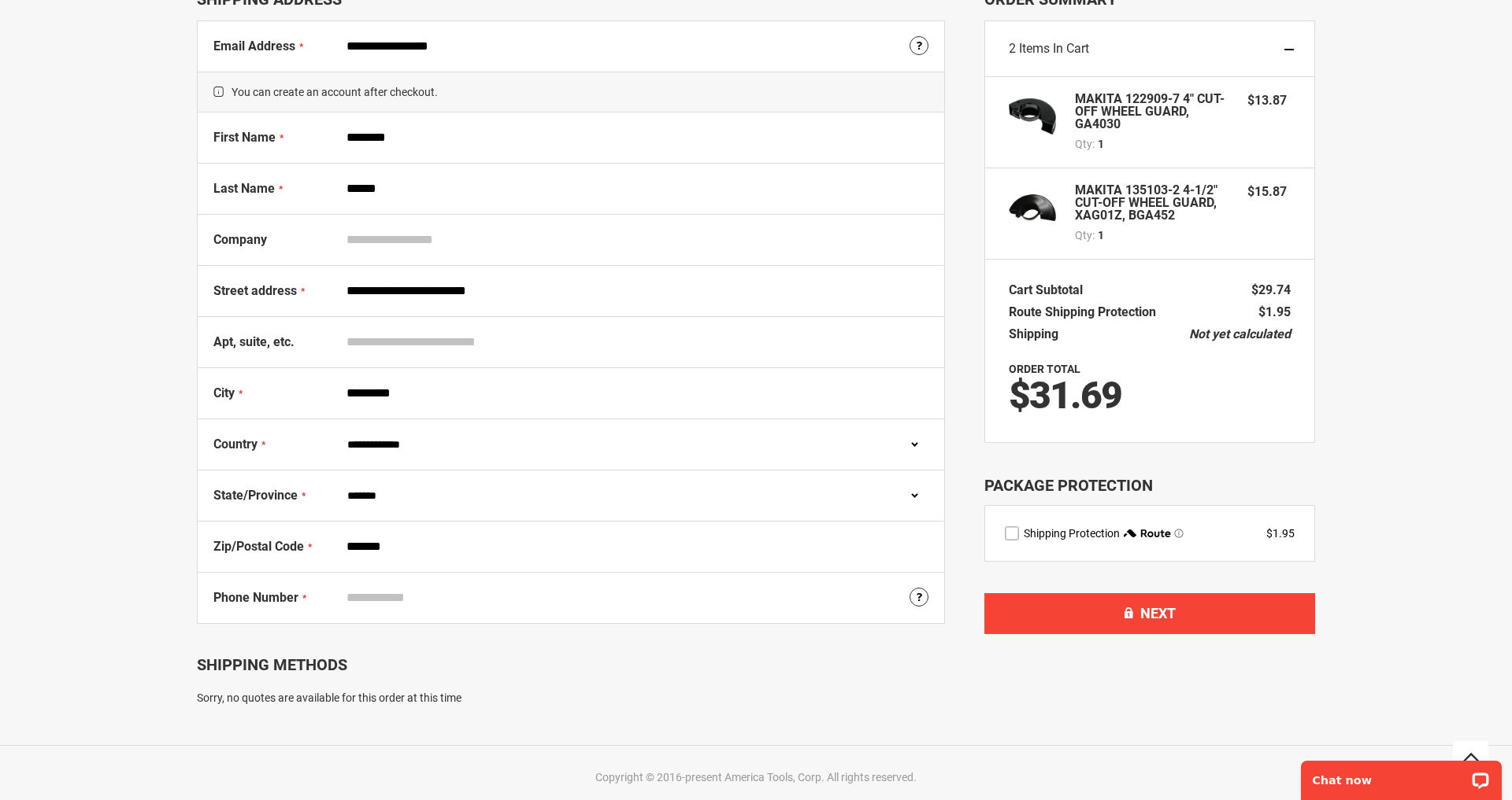
type input "*******"
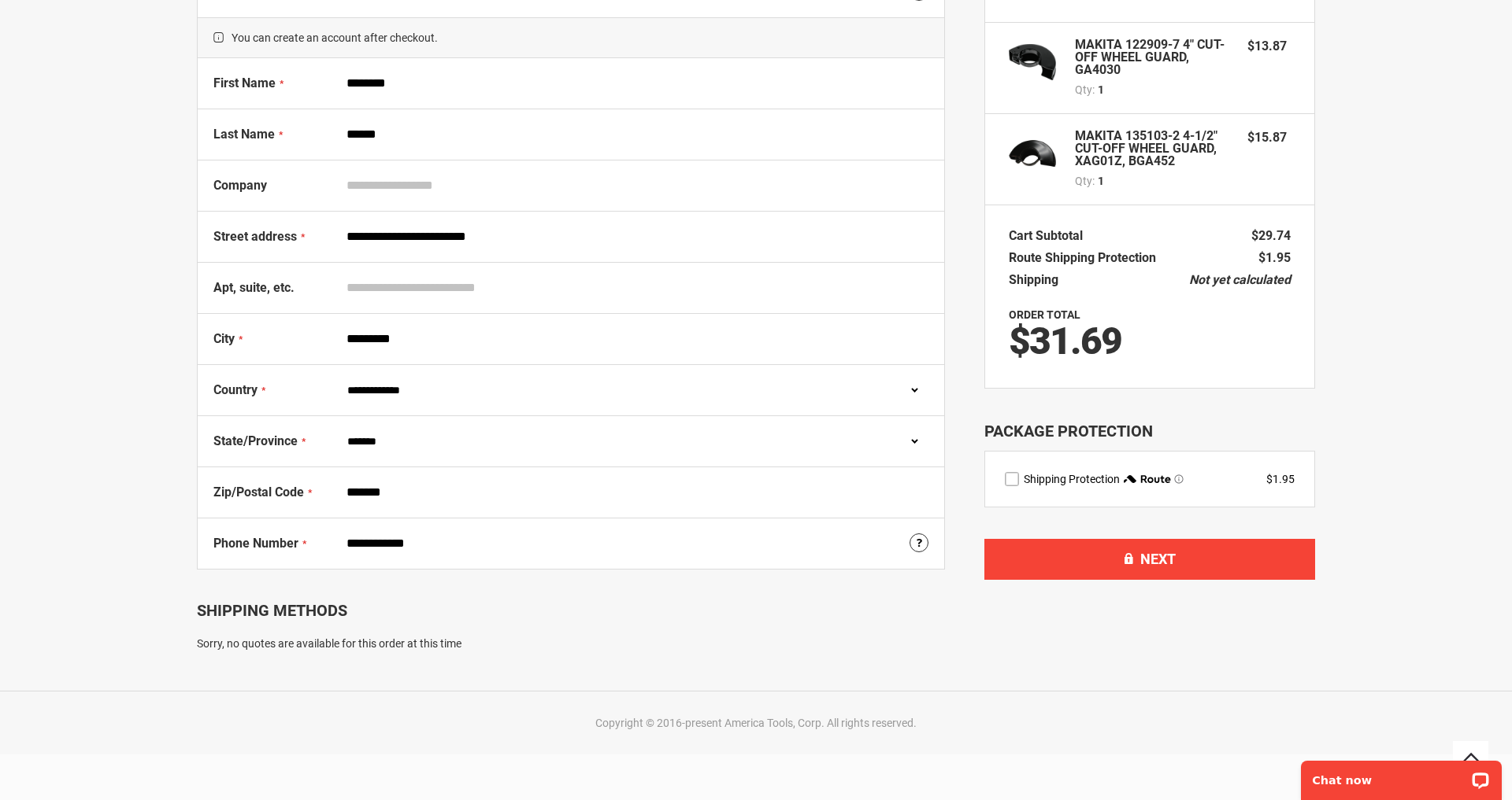
scroll to position [168, 0]
type input "**********"
click at [1134, 568] on button "Next" at bounding box center [1149, 558] width 331 height 41
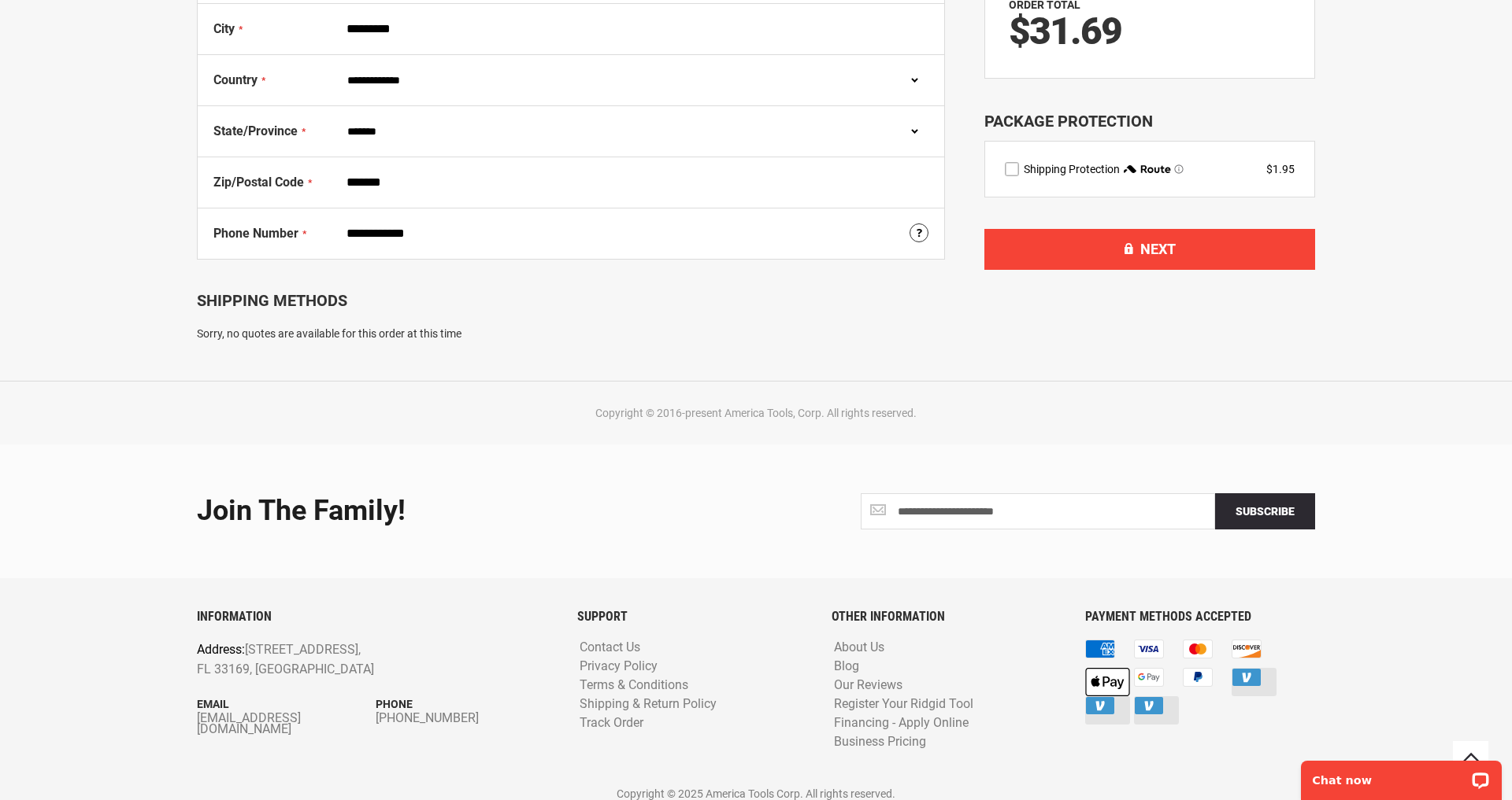
scroll to position [479, 0]
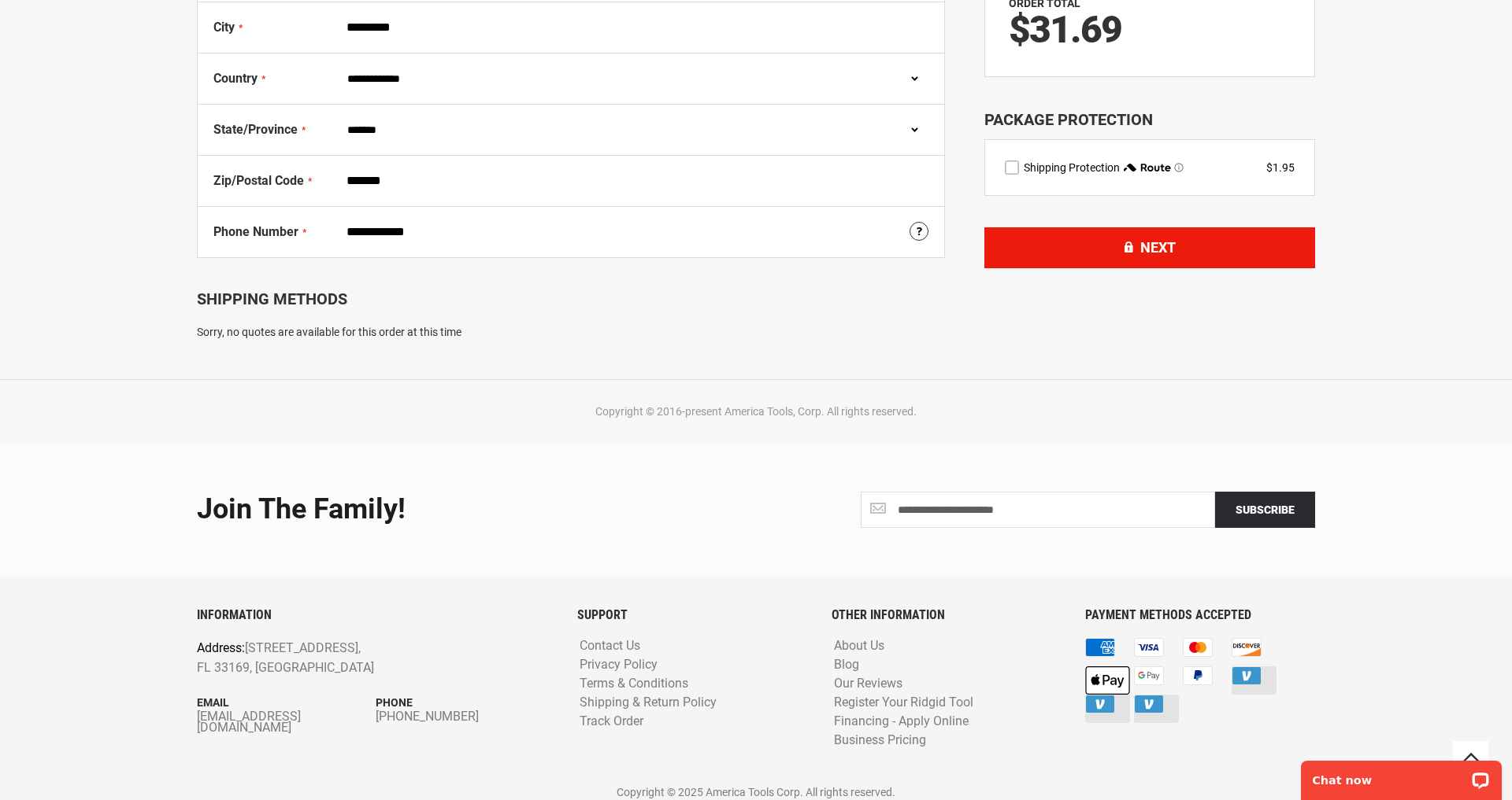
click at [1160, 246] on span "Next" at bounding box center [1158, 247] width 36 height 16
click at [1120, 248] on button "Next" at bounding box center [1149, 247] width 331 height 41
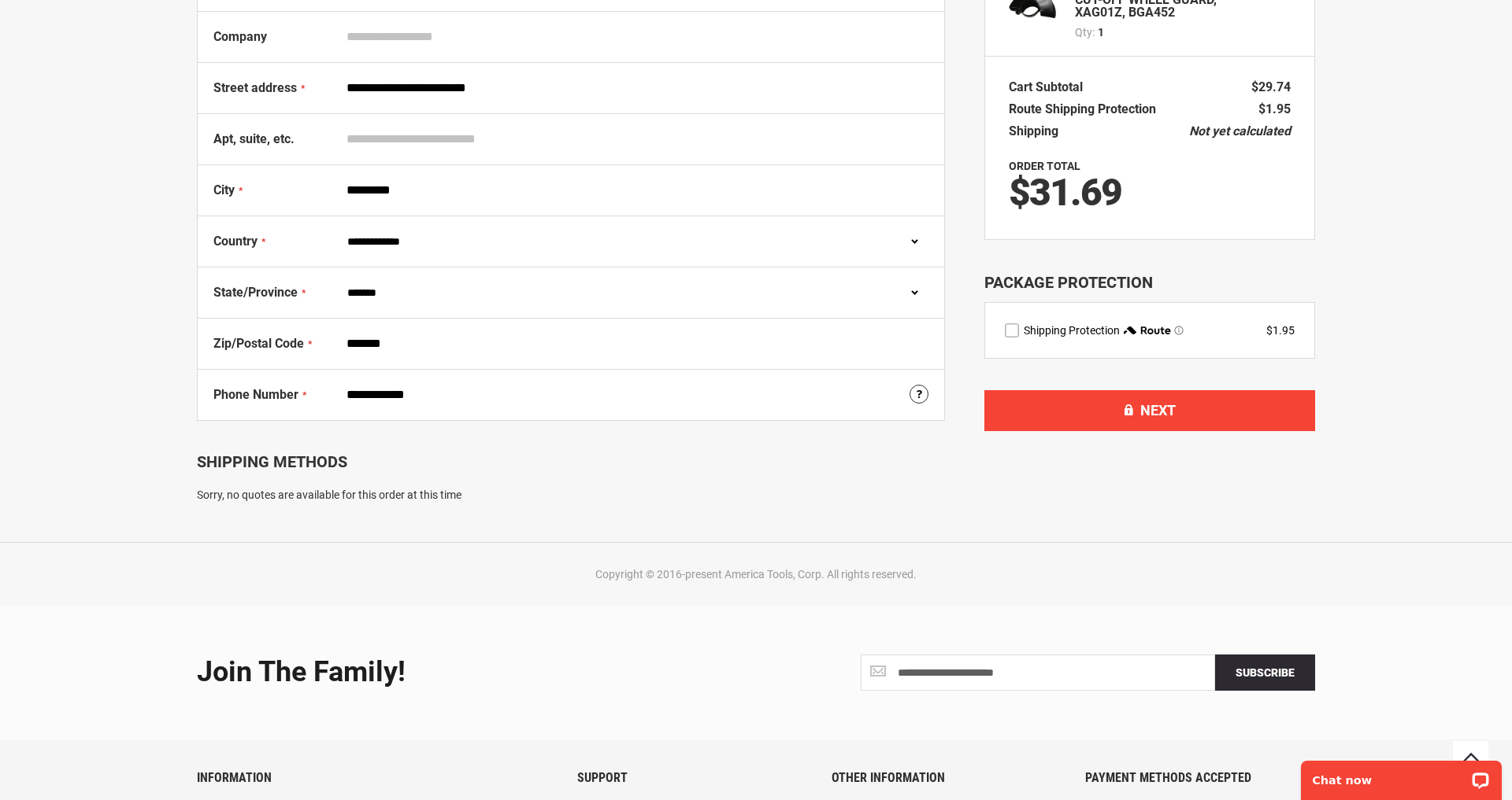
scroll to position [318, 0]
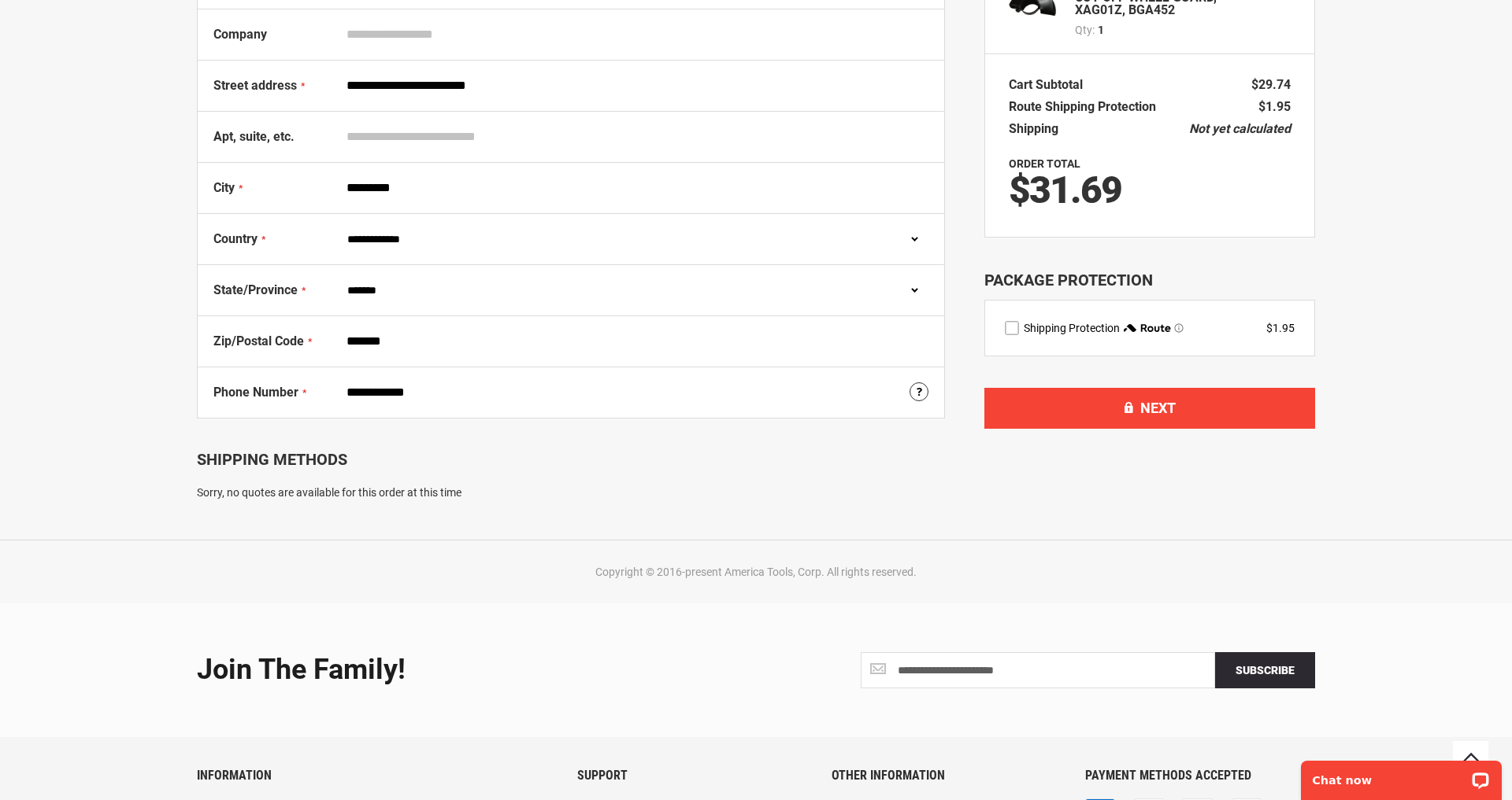
click at [1011, 326] on label "route shipping protection selector element" at bounding box center [1012, 328] width 15 height 15
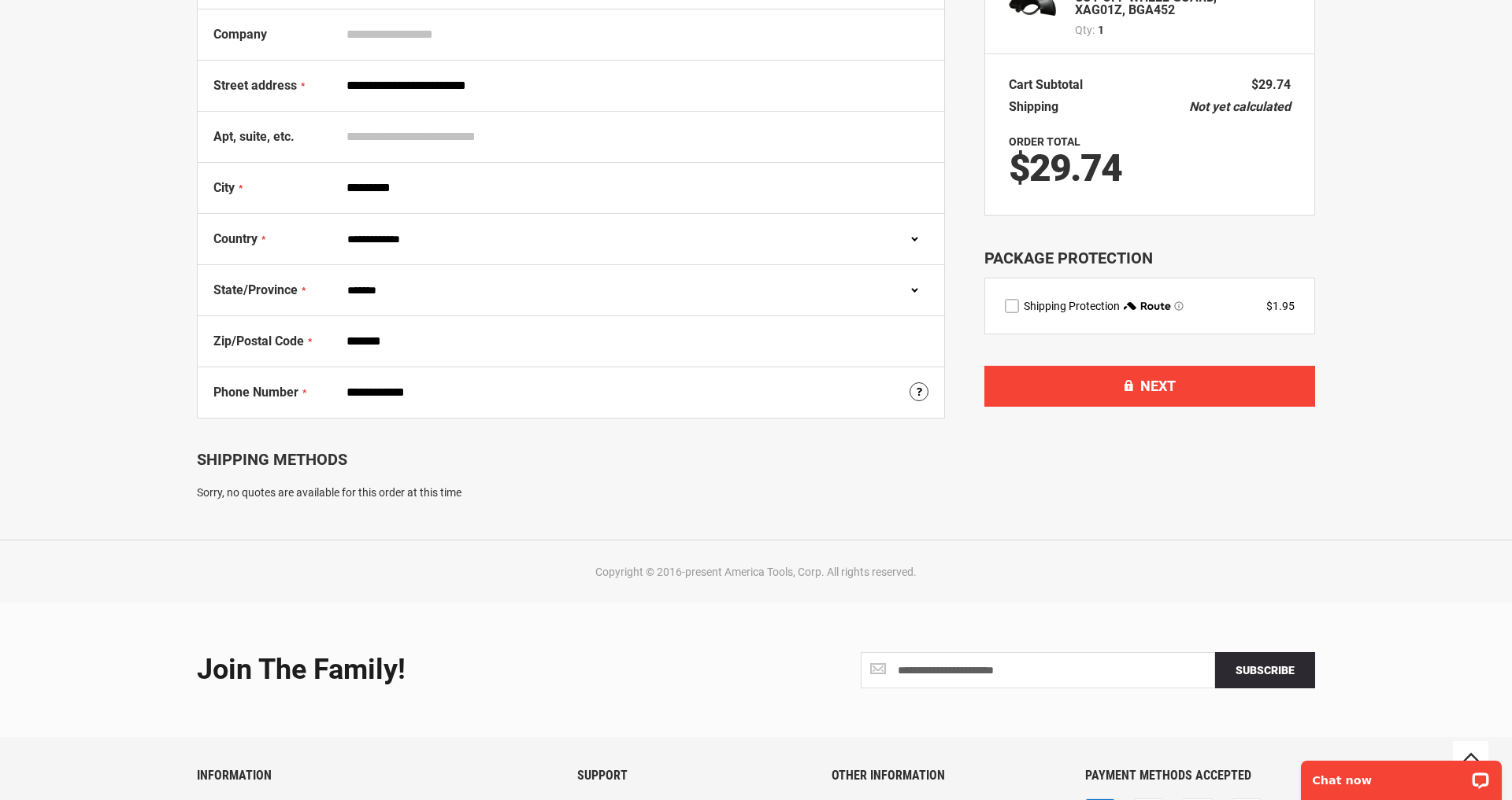
click at [1015, 305] on label "route shipping protection selector element" at bounding box center [1012, 306] width 15 height 15
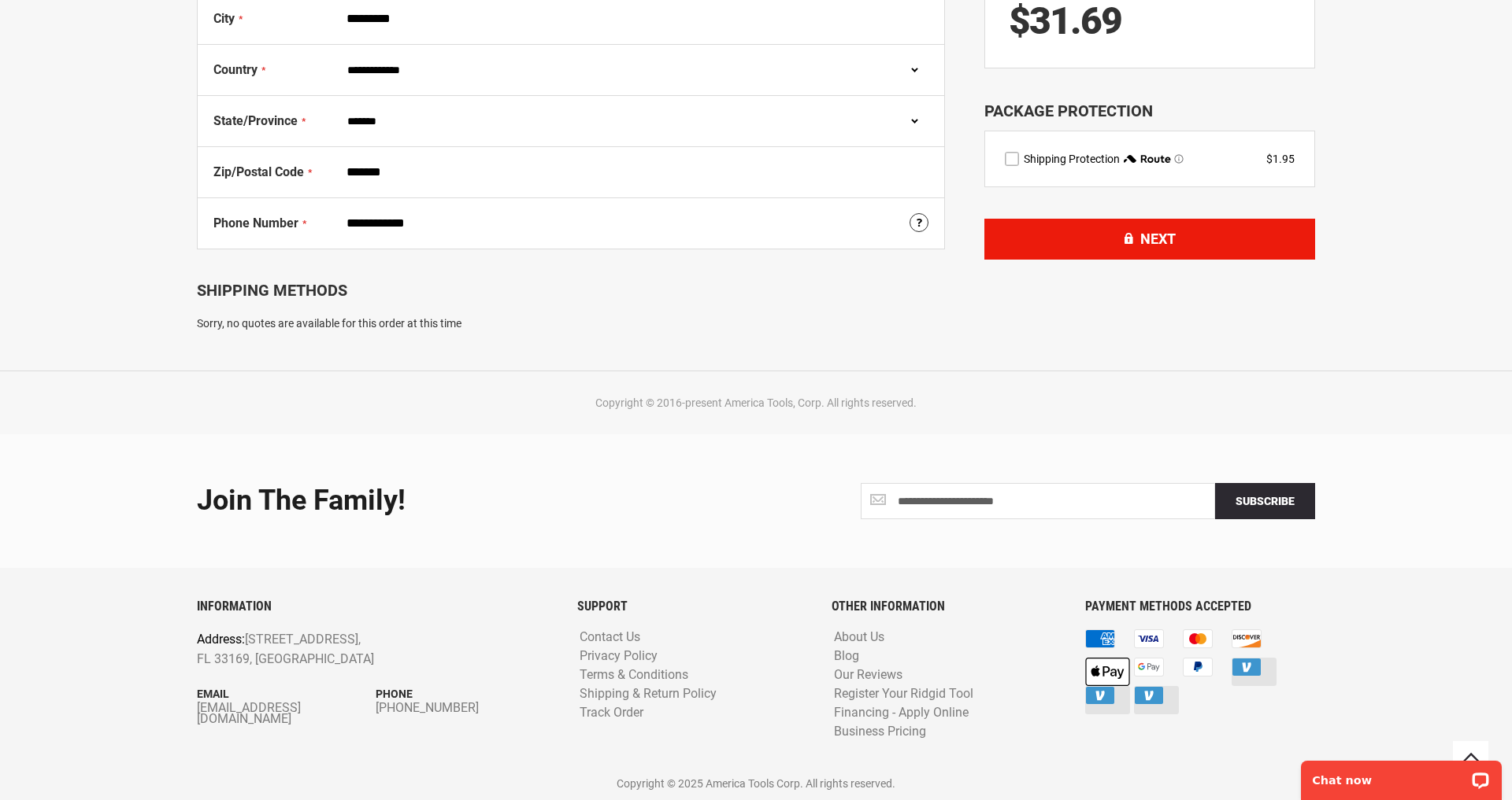
scroll to position [487, 0]
click at [1095, 240] on button "Next" at bounding box center [1149, 240] width 331 height 41
click at [1133, 240] on button "Next" at bounding box center [1149, 239] width 331 height 41
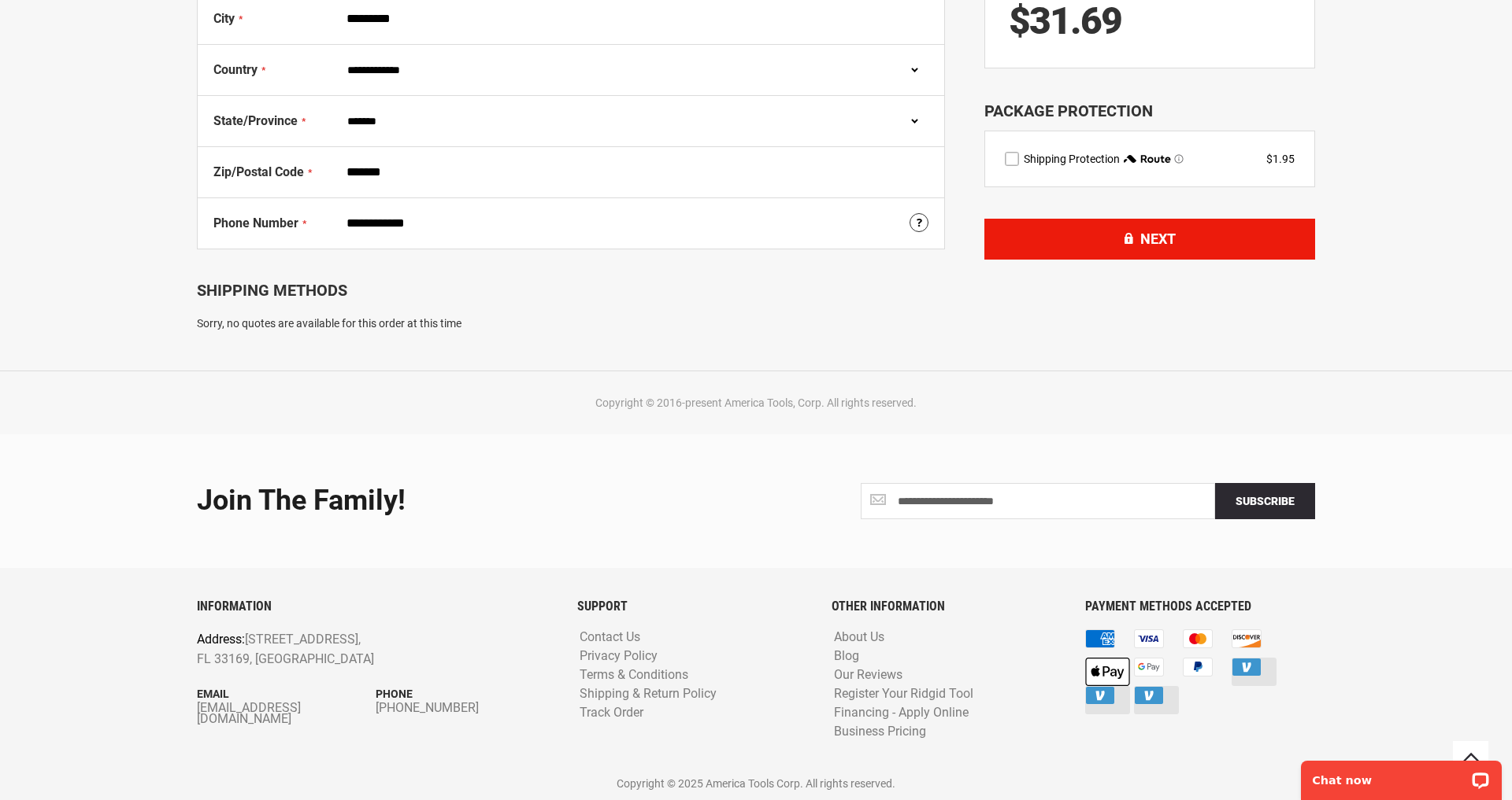
scroll to position [488, 1]
click at [1133, 240] on button "Next" at bounding box center [1149, 239] width 331 height 41
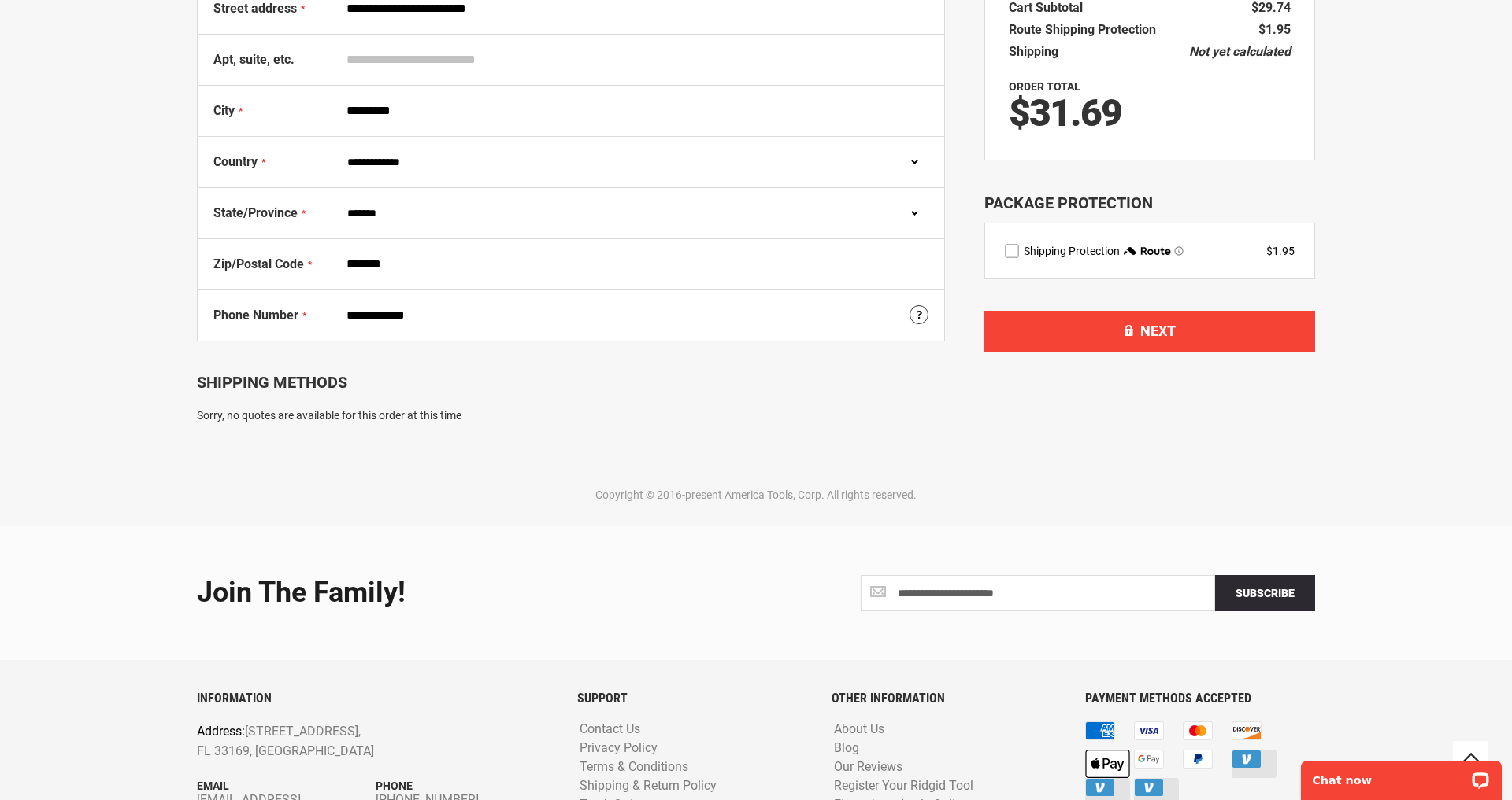
scroll to position [393, 0]
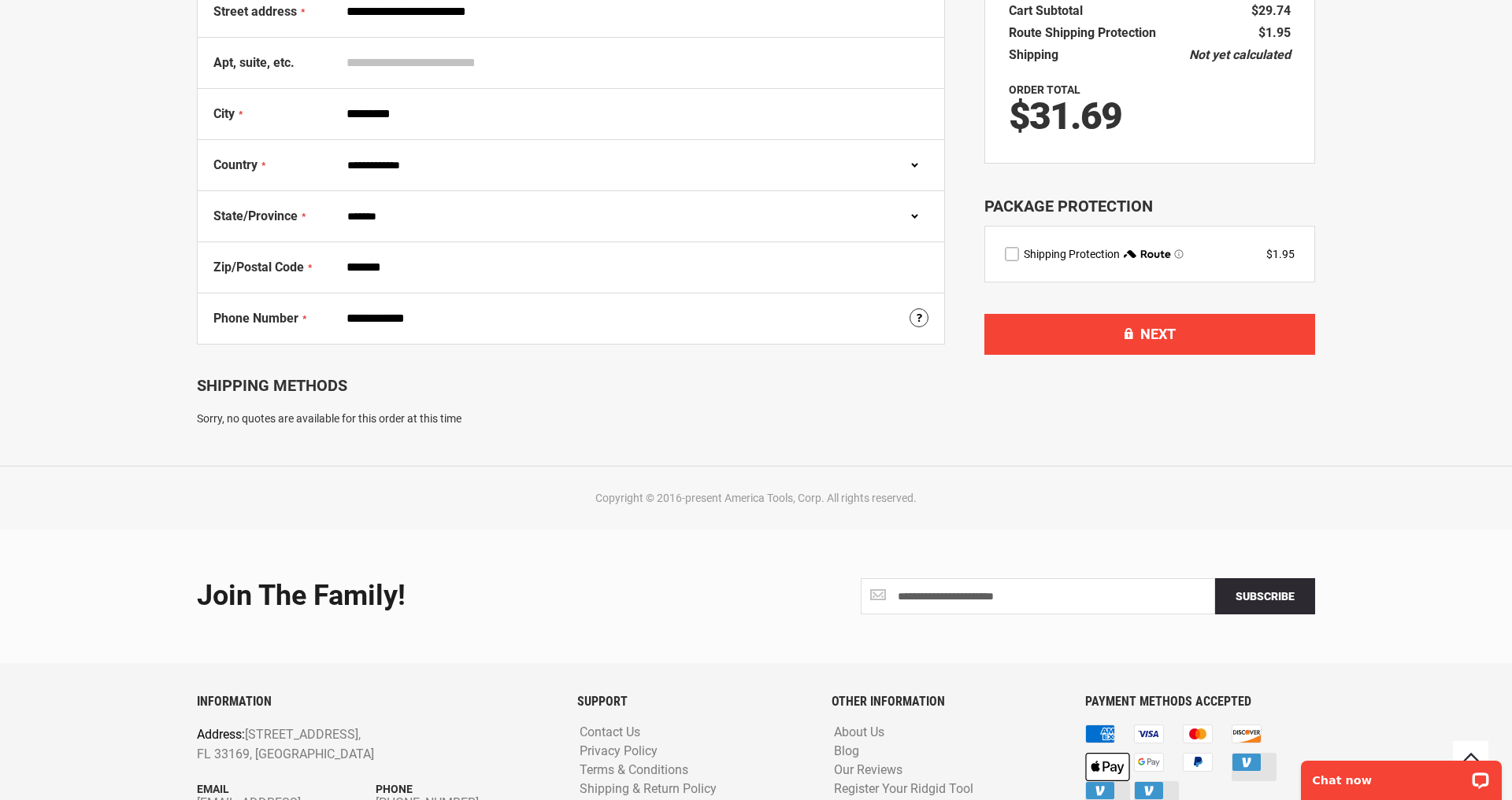
click at [264, 389] on div "Shipping Methods" at bounding box center [570, 385] width 748 height 19
click at [287, 420] on div "Sorry, no quotes are available for this order at this time" at bounding box center [570, 418] width 748 height 15
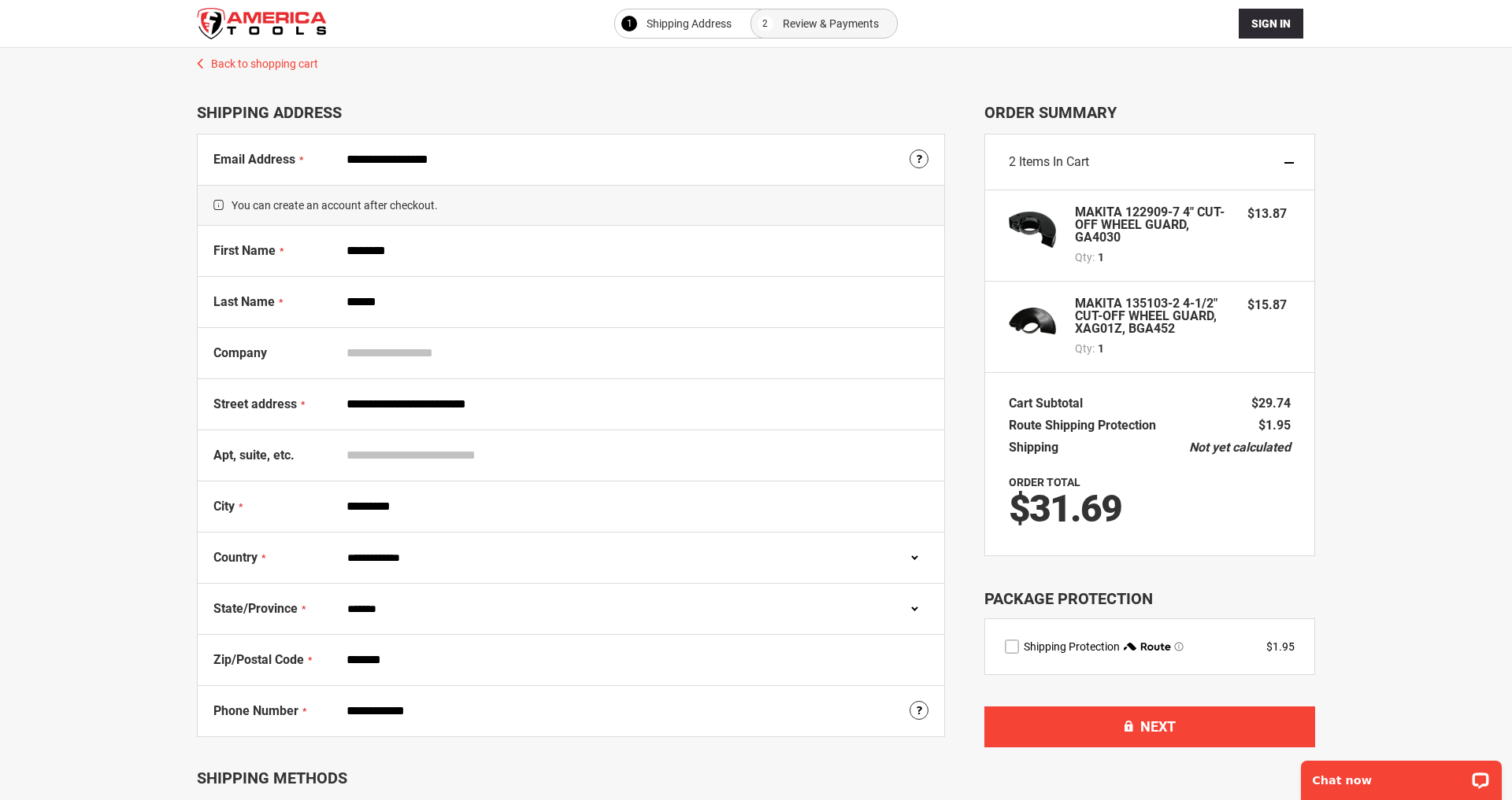
scroll to position [0, 0]
click at [1134, 727] on button "Next" at bounding box center [1149, 727] width 331 height 41
click at [1174, 724] on button "Next" at bounding box center [1149, 727] width 331 height 41
click at [1287, 730] on button "Next" at bounding box center [1149, 727] width 331 height 41
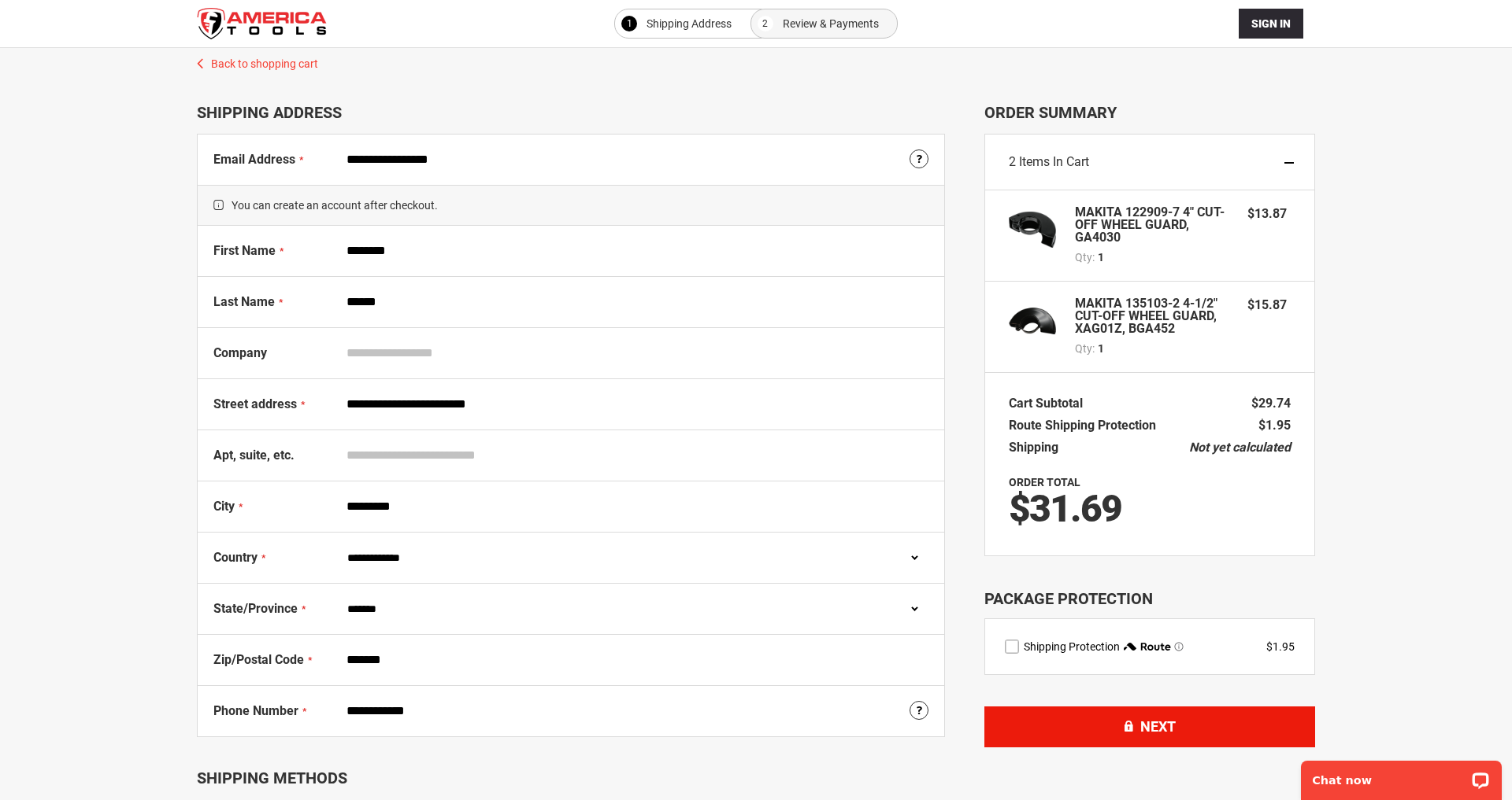
click at [1287, 730] on button "Next" at bounding box center [1149, 727] width 331 height 41
click at [1024, 721] on button "Next" at bounding box center [1149, 727] width 331 height 41
drag, startPoint x: 1024, startPoint y: 721, endPoint x: 1033, endPoint y: 722, distance: 9.1
click at [1025, 721] on button "Next" at bounding box center [1149, 727] width 331 height 41
click at [1176, 727] on button "Next" at bounding box center [1149, 727] width 331 height 41
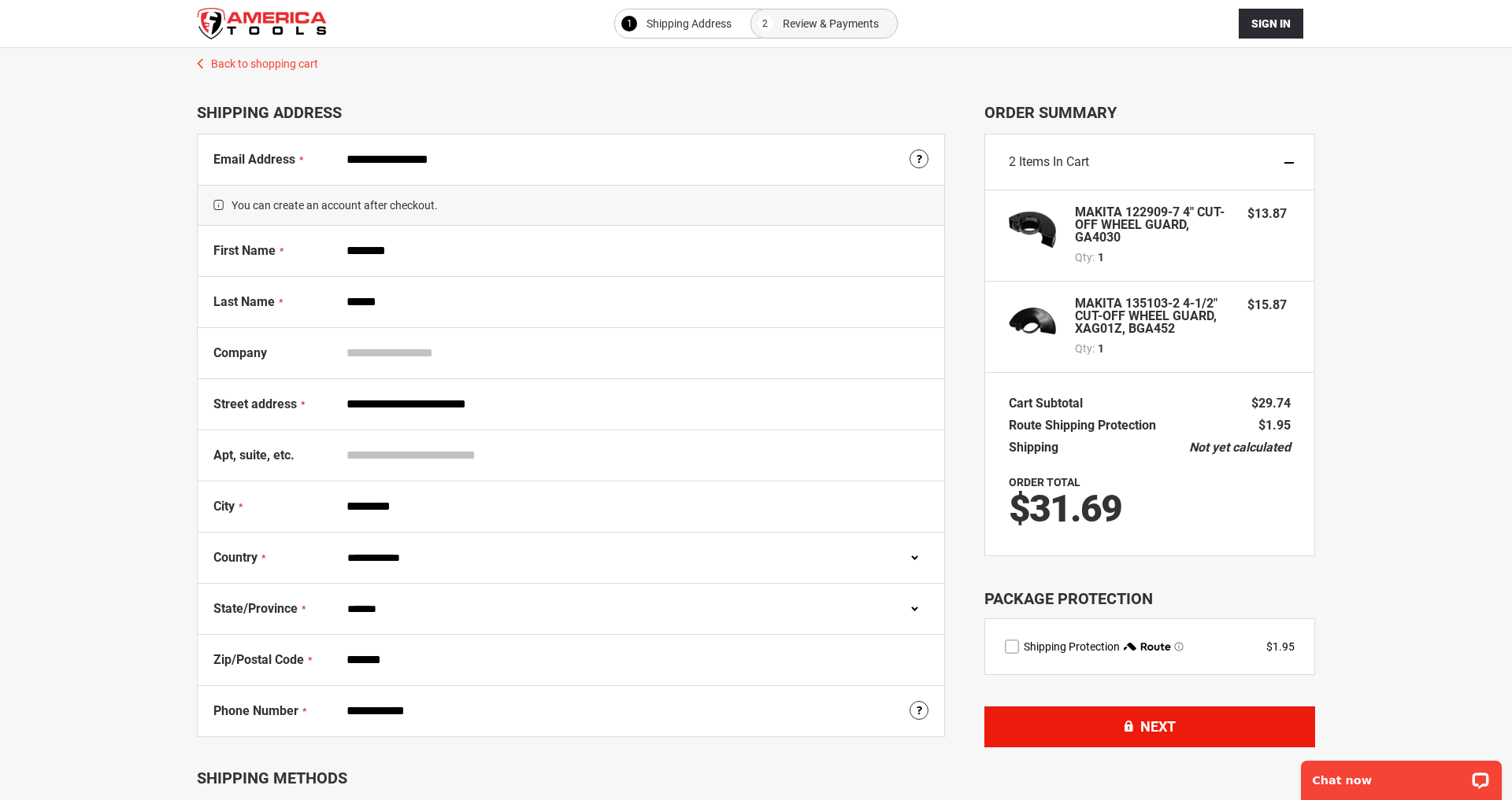
click at [1175, 726] on button "Next" at bounding box center [1149, 727] width 331 height 41
click at [1283, 727] on button "Next" at bounding box center [1149, 727] width 331 height 41
click at [1164, 730] on span "Next" at bounding box center [1158, 726] width 36 height 16
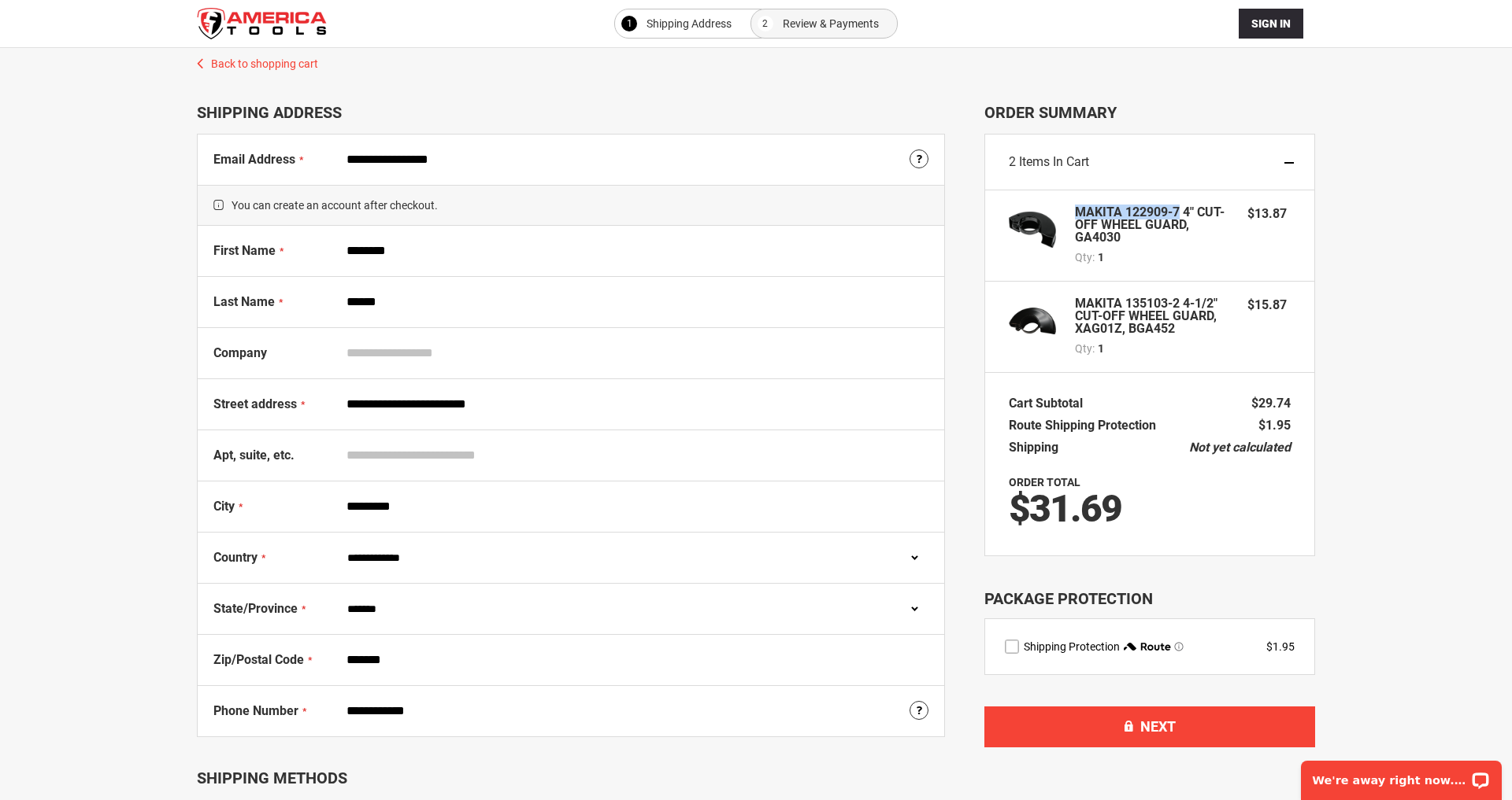
drag, startPoint x: 1180, startPoint y: 213, endPoint x: 1077, endPoint y: 210, distance: 103.0
click at [1077, 210] on strong "MAKITA 122909-7 4" CUT-OFF WHEEL GUARD, GA4030" at bounding box center [1153, 225] width 157 height 38
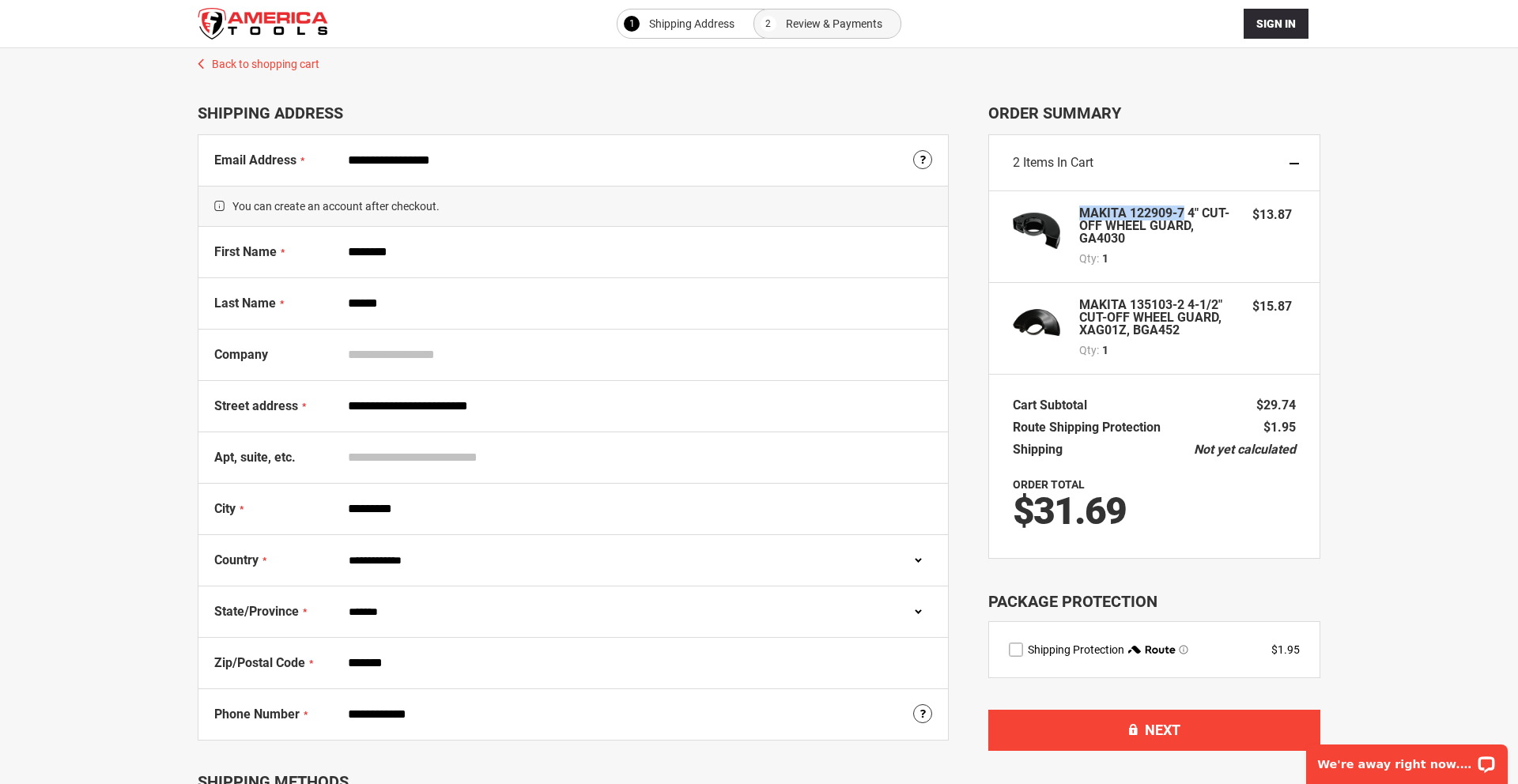
copy strong "MAKITA 122909-7"
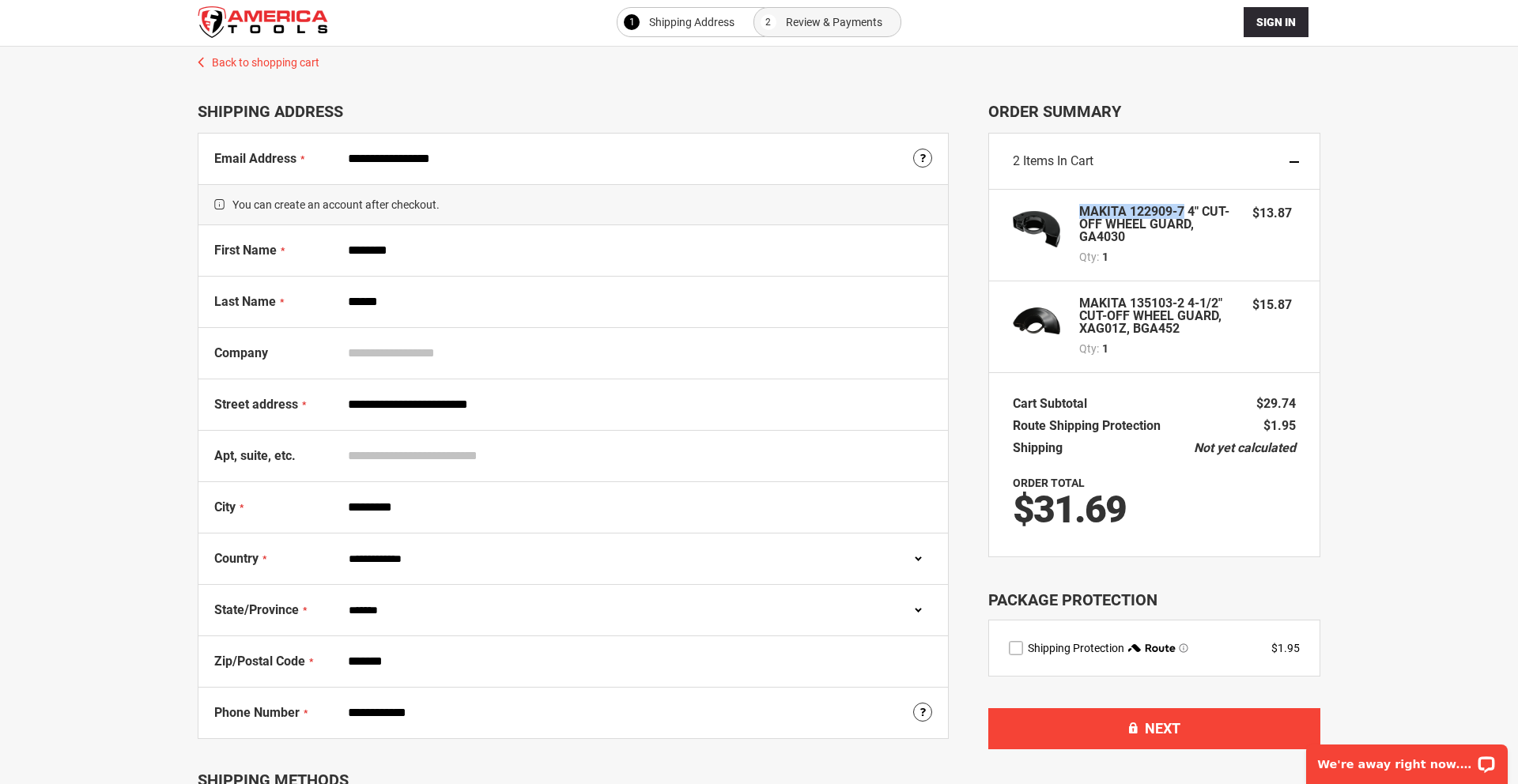
scroll to position [2, 1]
click at [1173, 303] on strong "MAKITA 135103-2 4-1/2" CUT-OFF WHEEL GUARD, XAG01Z, BGA452" at bounding box center [1158, 316] width 157 height 38
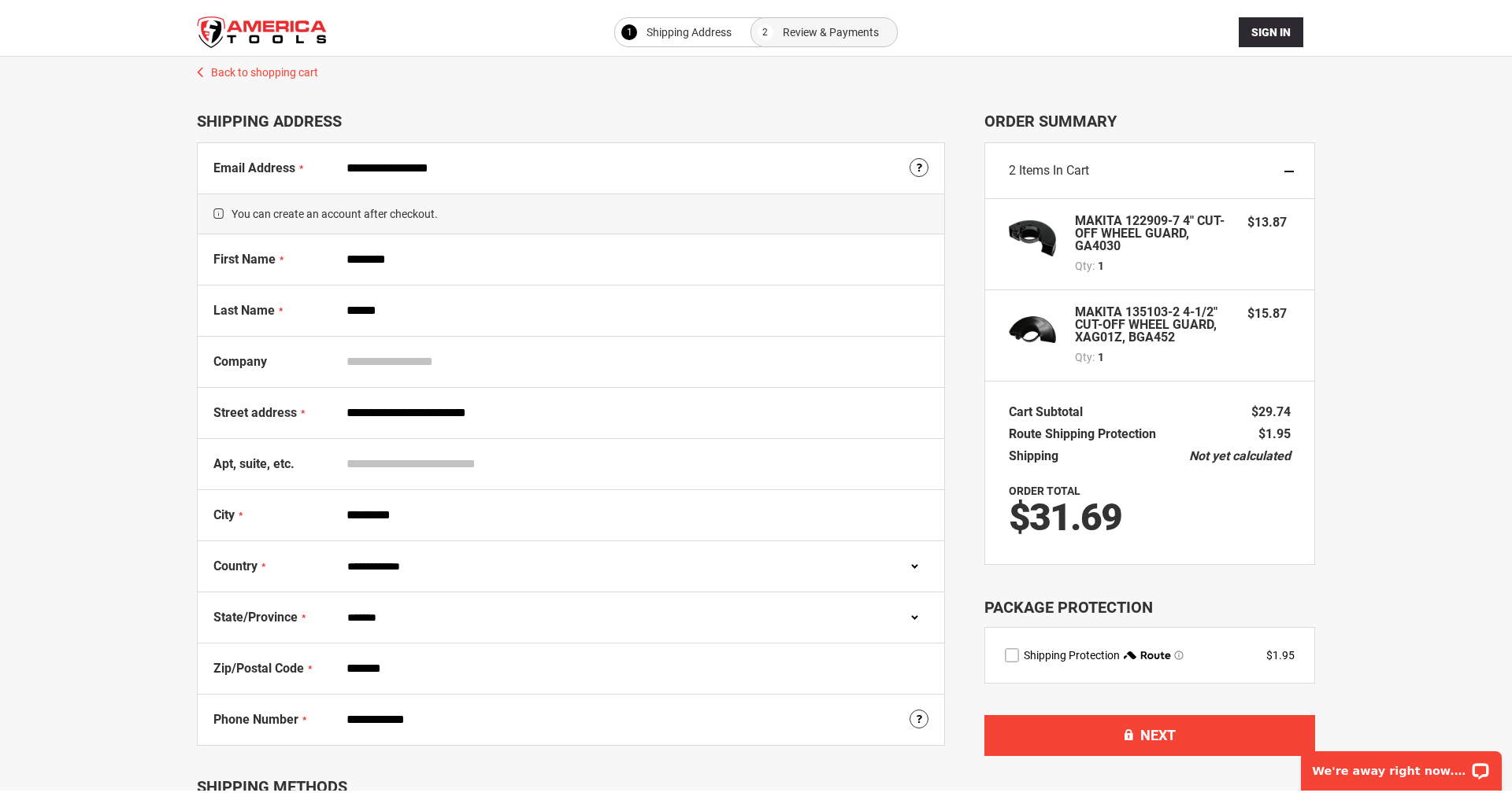
scroll to position [2, 0]
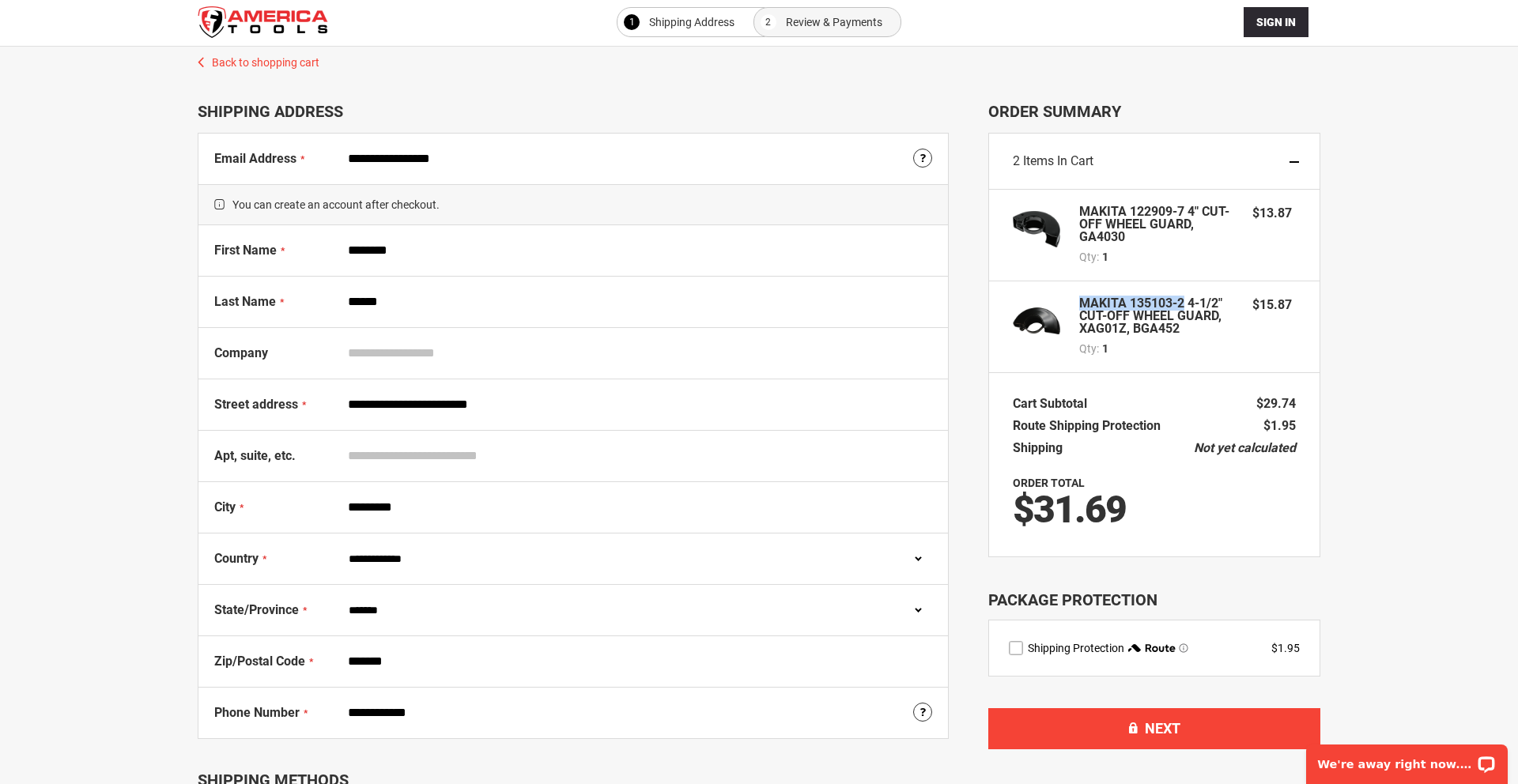
drag, startPoint x: 1184, startPoint y: 304, endPoint x: 1074, endPoint y: 301, distance: 110.0
click at [1074, 301] on div "MAKITA 135103-2 4-1/2" CUT-OFF WHEEL GUARD, XAG01Z, BGA452 Qty 1 $15.87" at bounding box center [1154, 326] width 283 height 59
copy div "MAKITA 135103-2"
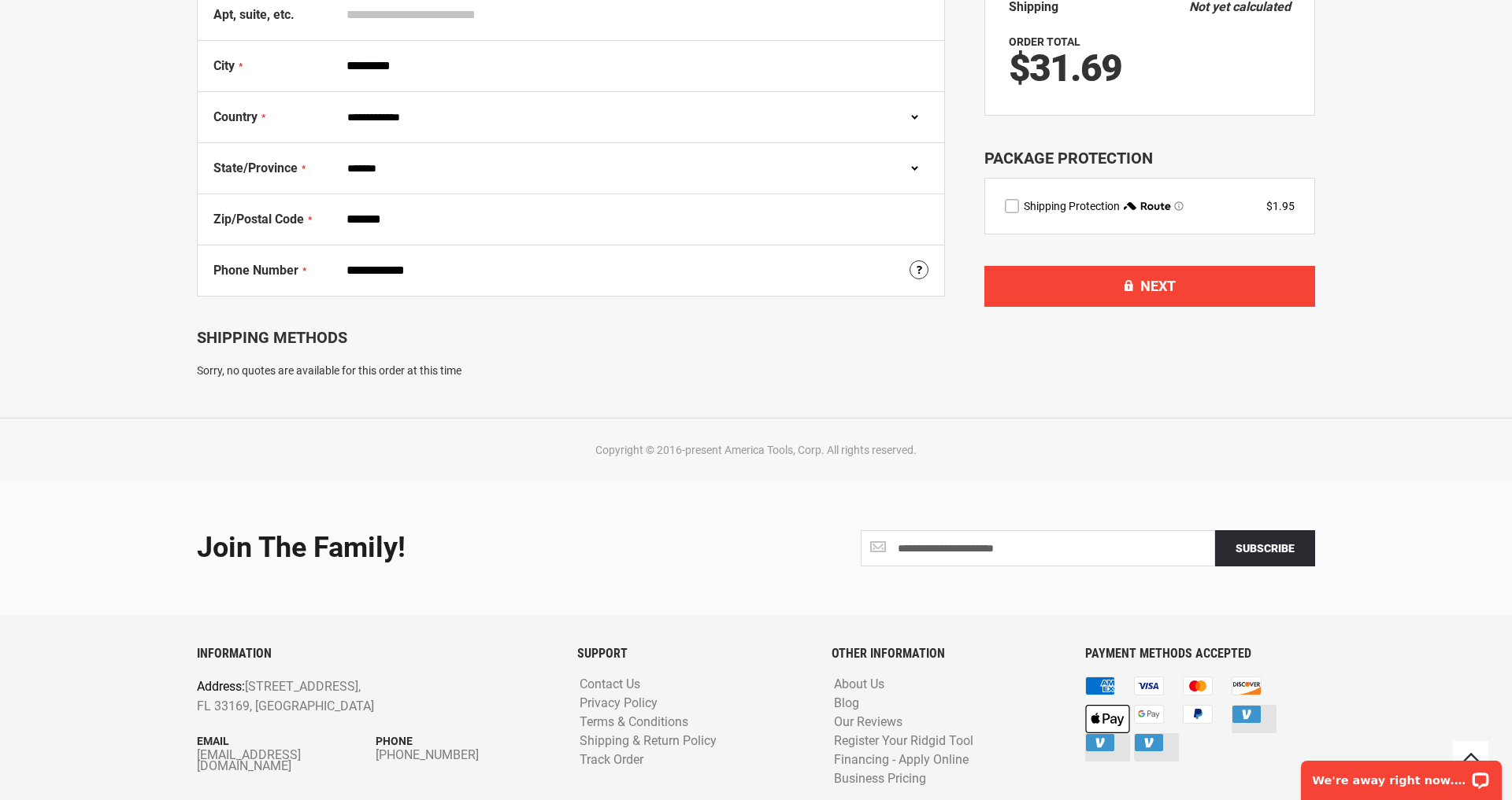
scroll to position [443, 0]
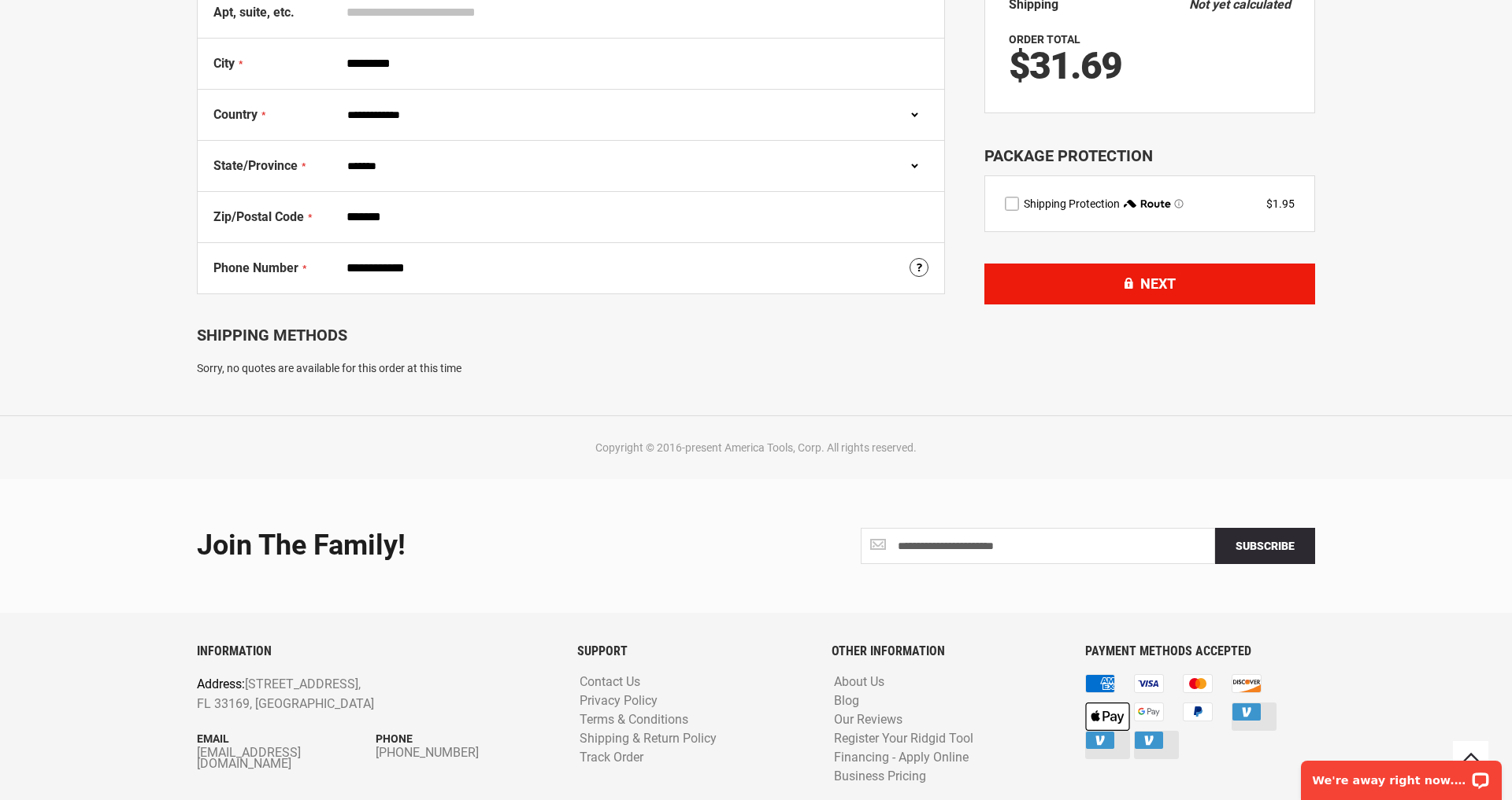
click at [1141, 278] on span "Next" at bounding box center [1158, 284] width 36 height 16
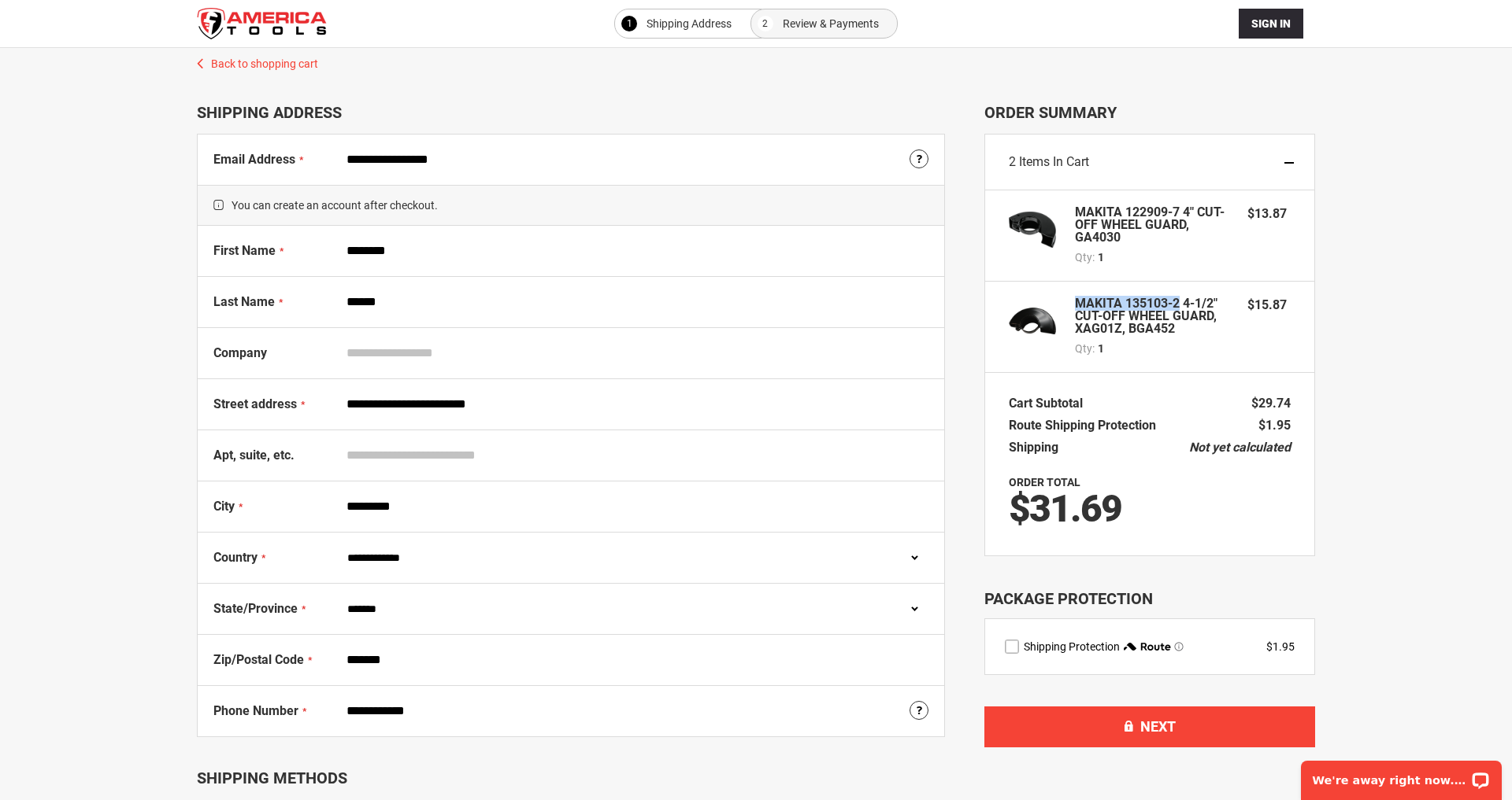
scroll to position [0, 0]
click at [810, 17] on span "Review & Payments" at bounding box center [830, 23] width 96 height 19
click at [702, 21] on span "Shipping Address" at bounding box center [689, 23] width 85 height 19
